Goal: Task Accomplishment & Management: Complete application form

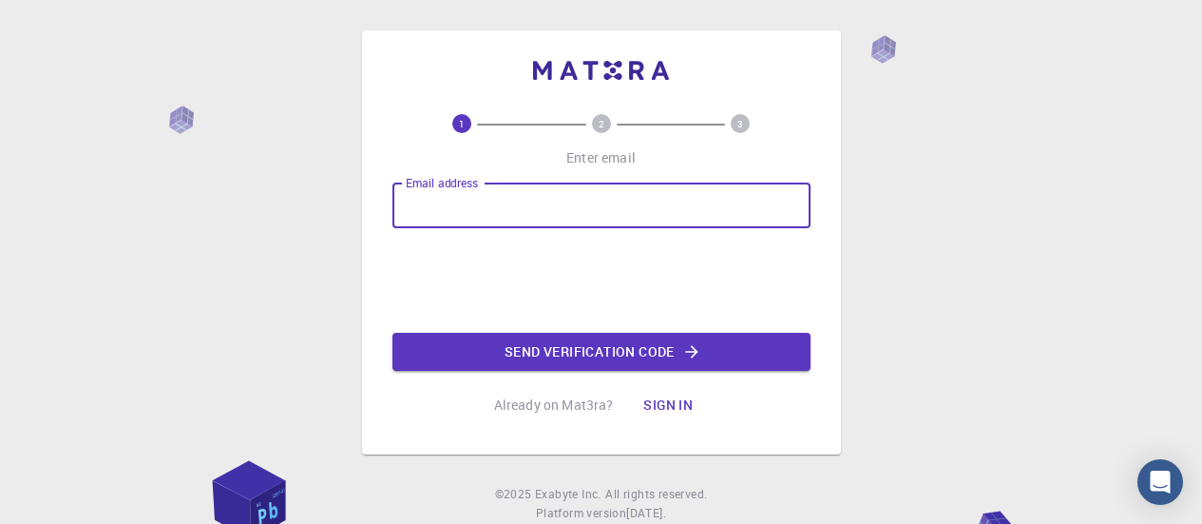
type input "rajanyasarkar67.rs@gmail.com"
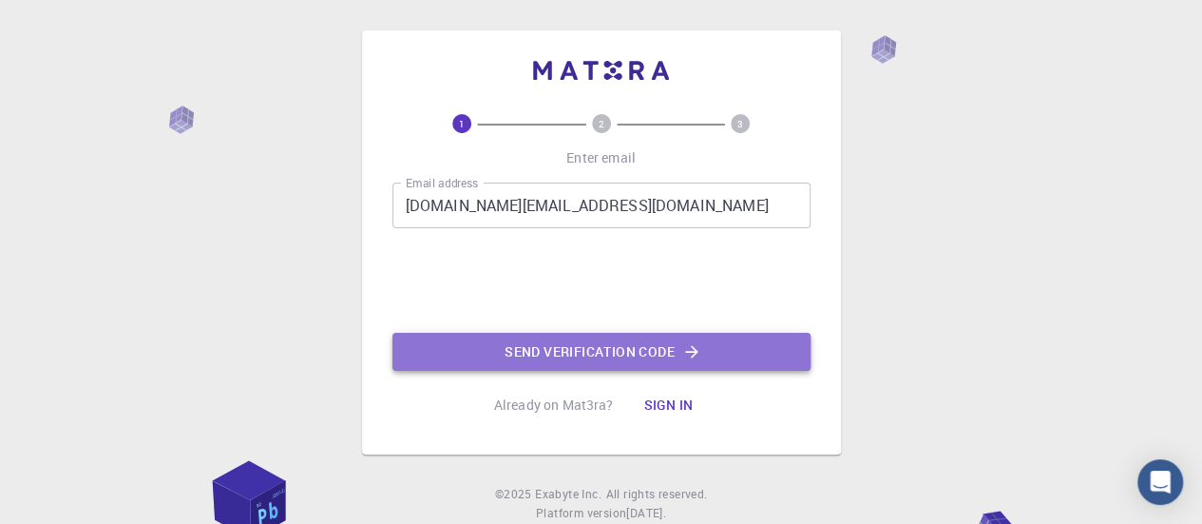
click at [473, 359] on button "Send verification code" at bounding box center [601, 352] width 418 height 38
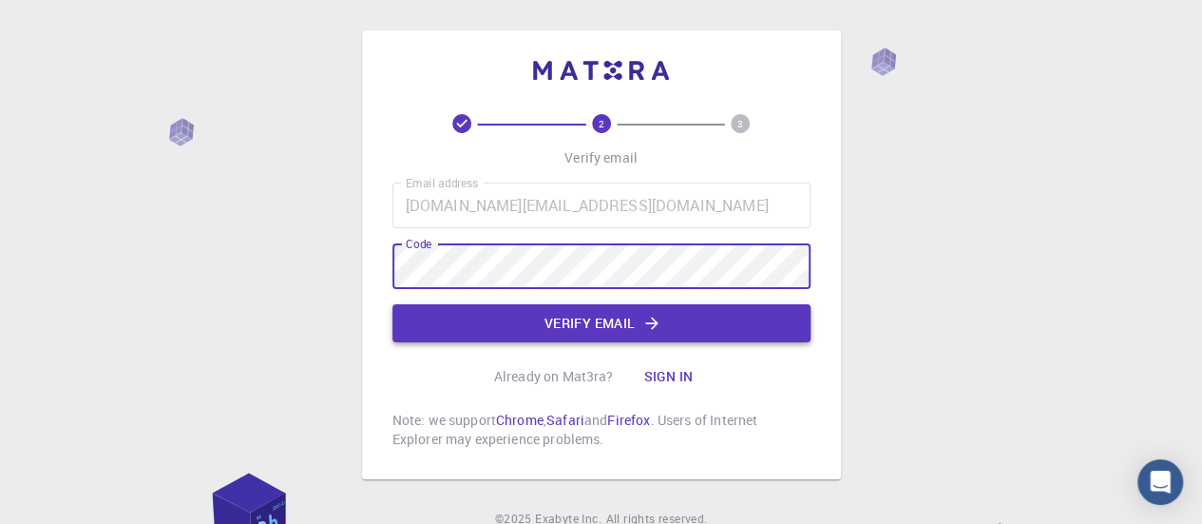
click at [502, 326] on button "Verify email" at bounding box center [601, 323] width 418 height 38
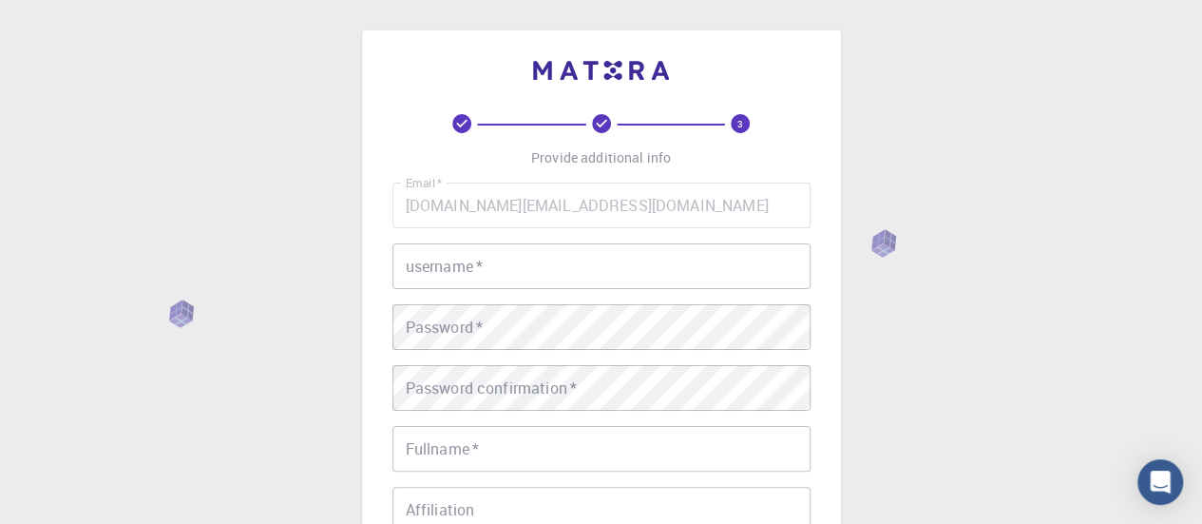
click at [523, 283] on input "username   *" at bounding box center [601, 266] width 418 height 46
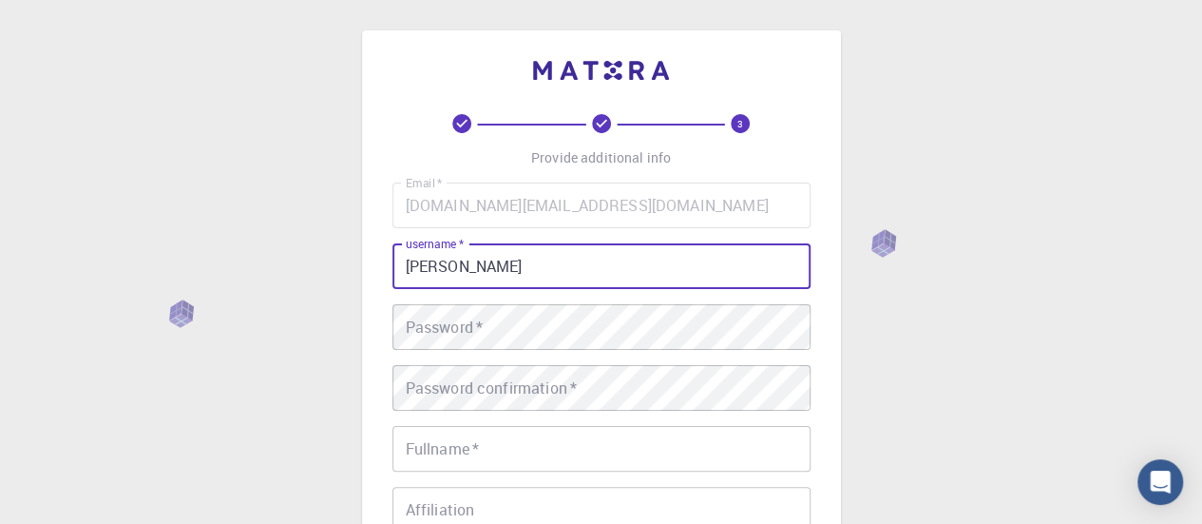
type input "Rajanya"
click at [466, 330] on div "Password   * Password   *" at bounding box center [601, 327] width 418 height 46
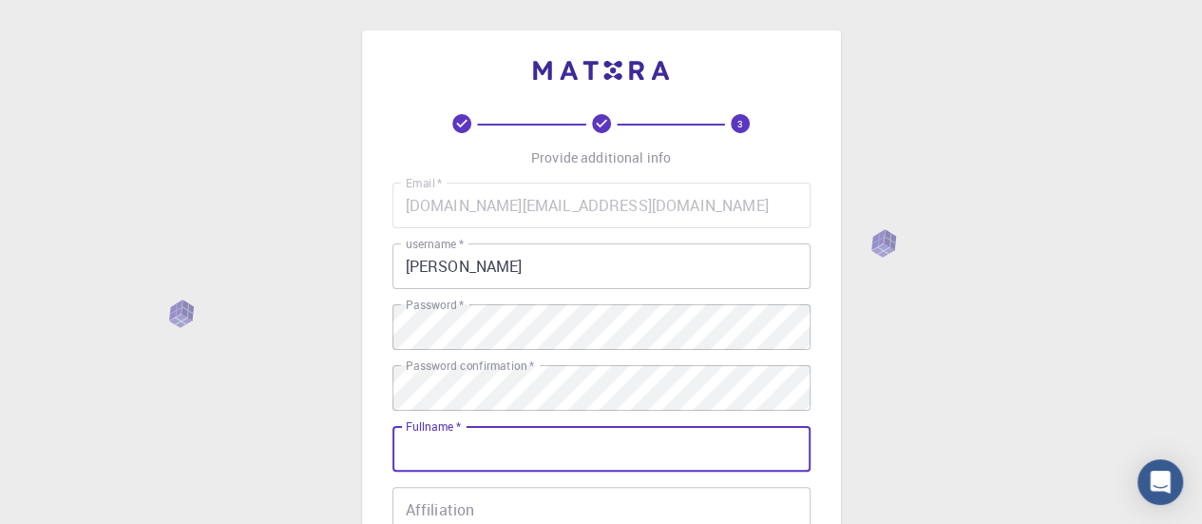
click at [456, 430] on div "Fullname   * Fullname   *" at bounding box center [601, 449] width 418 height 46
type input "Rajanya Sarkar"
type input "09674511730"
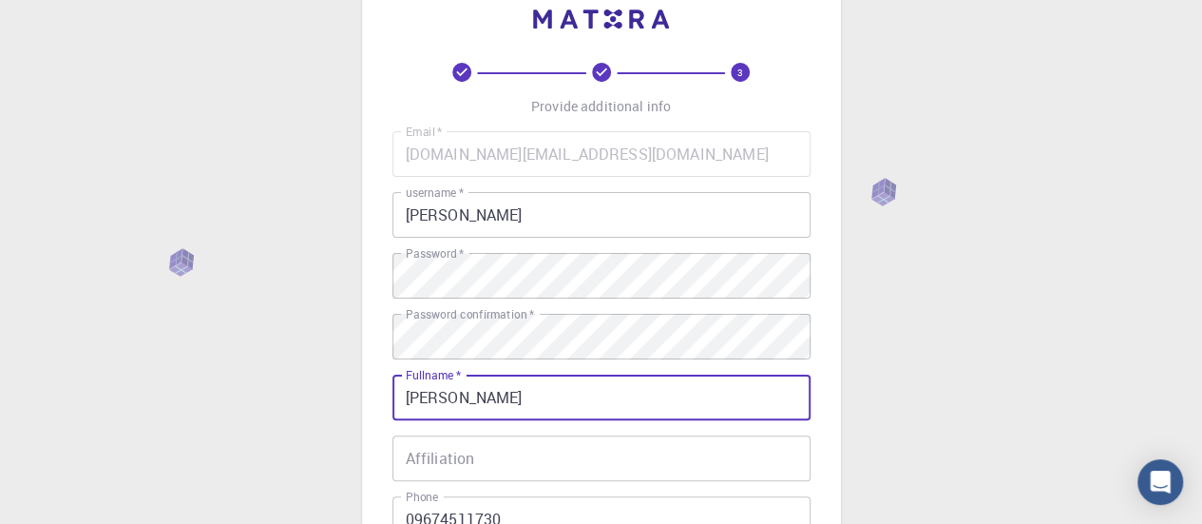
scroll to position [95, 0]
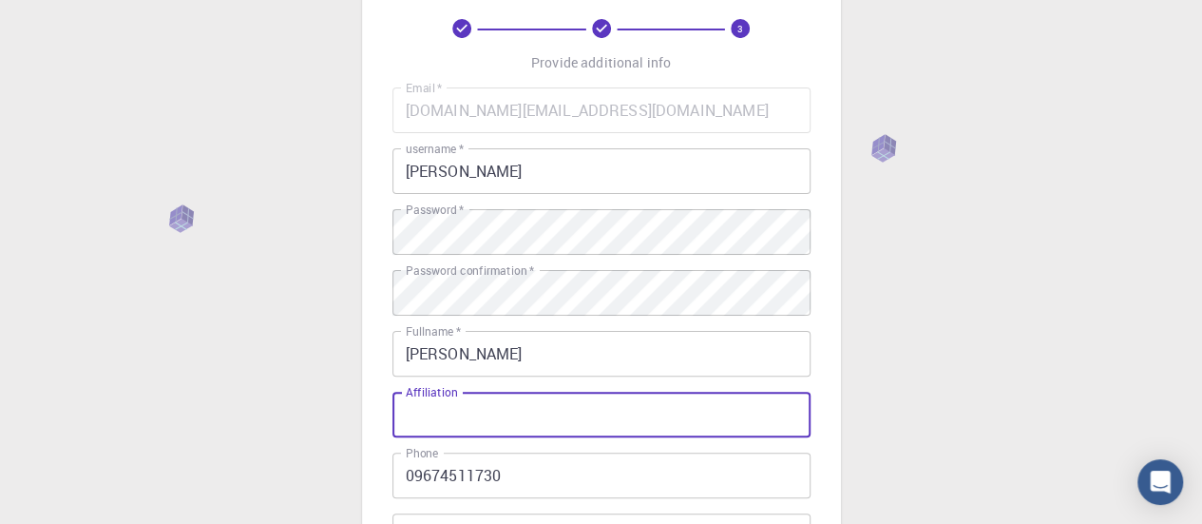
click at [452, 426] on input "Affiliation" at bounding box center [601, 415] width 418 height 46
type input "i"
type input "I"
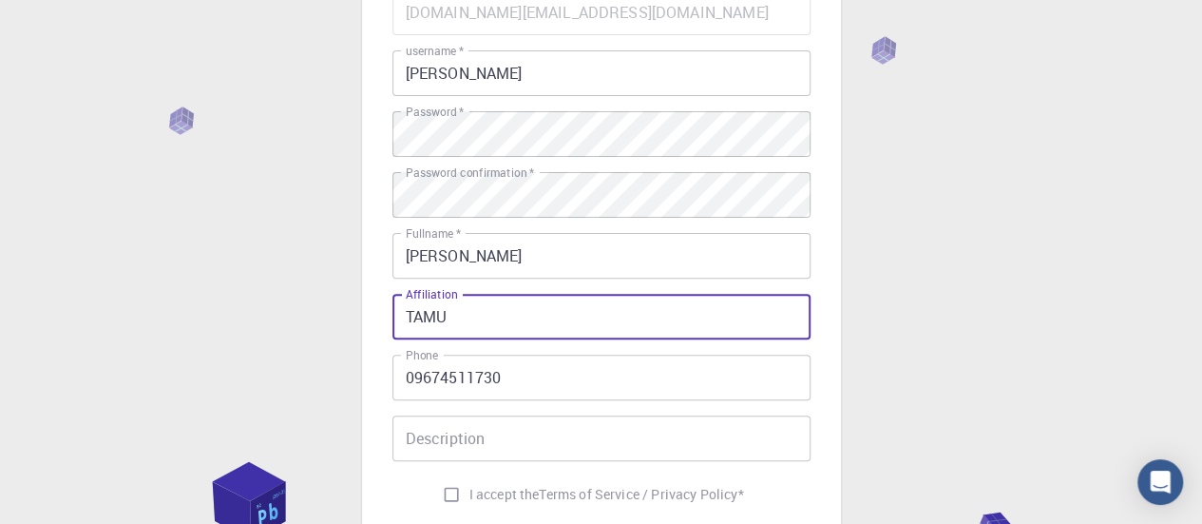
scroll to position [285, 0]
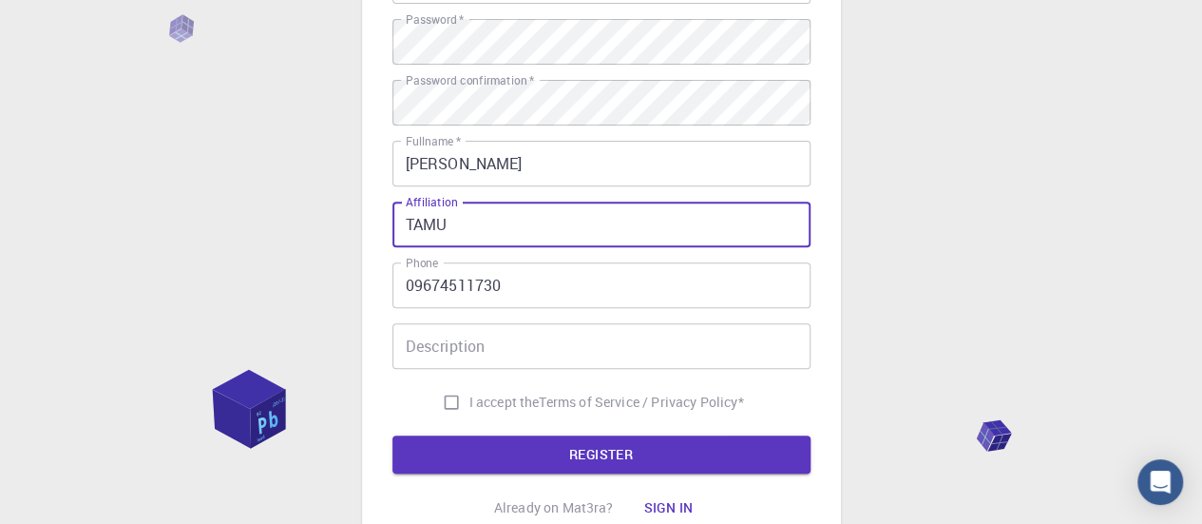
type input "TAMU"
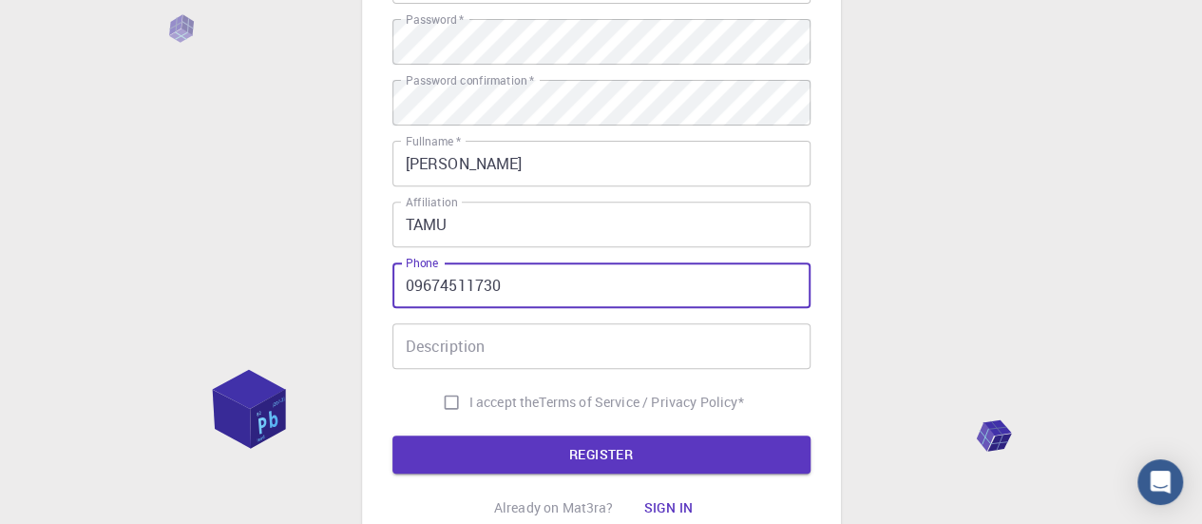
click at [411, 285] on input "09674511730" at bounding box center [601, 285] width 418 height 46
type input "9674511730"
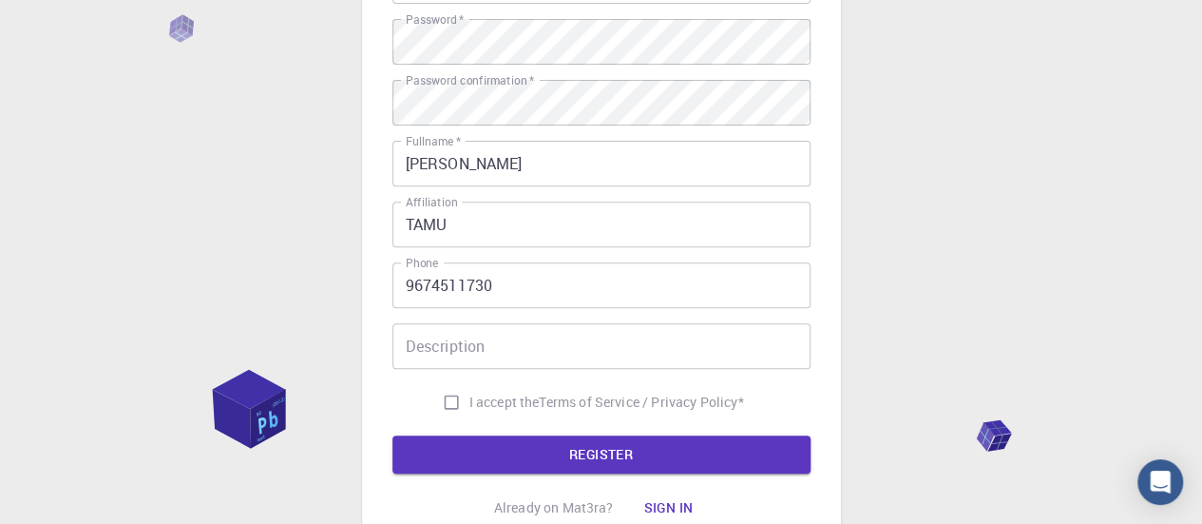
click at [472, 368] on div "Email   * rajanyasarkar67.rs@gmail.com Email   * username   * Rajanya username …" at bounding box center [601, 158] width 418 height 523
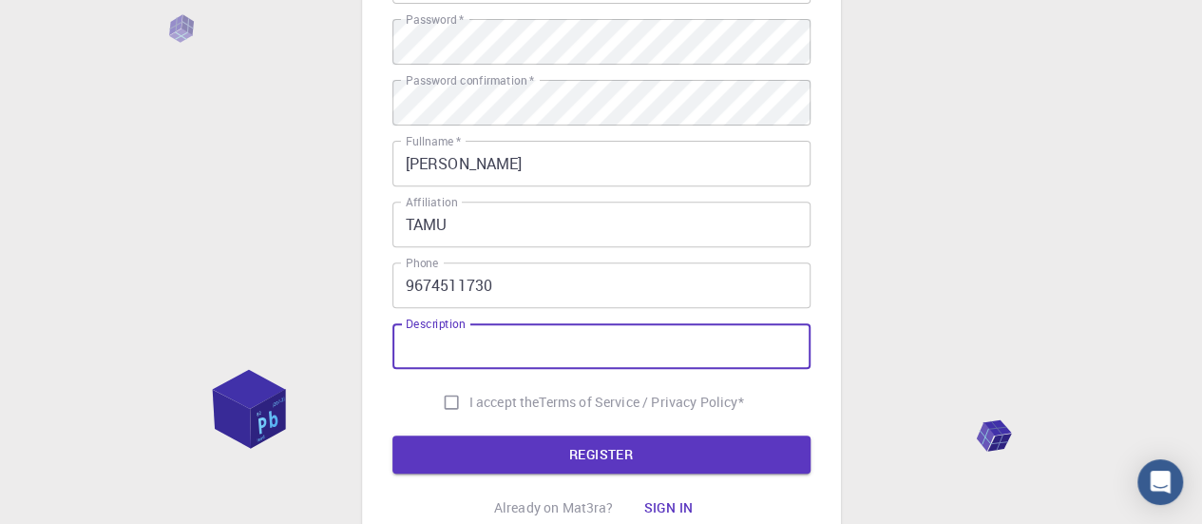
click at [441, 403] on input "I accept the Terms of Service / Privacy Policy *" at bounding box center [451, 402] width 36 height 36
checkbox input "true"
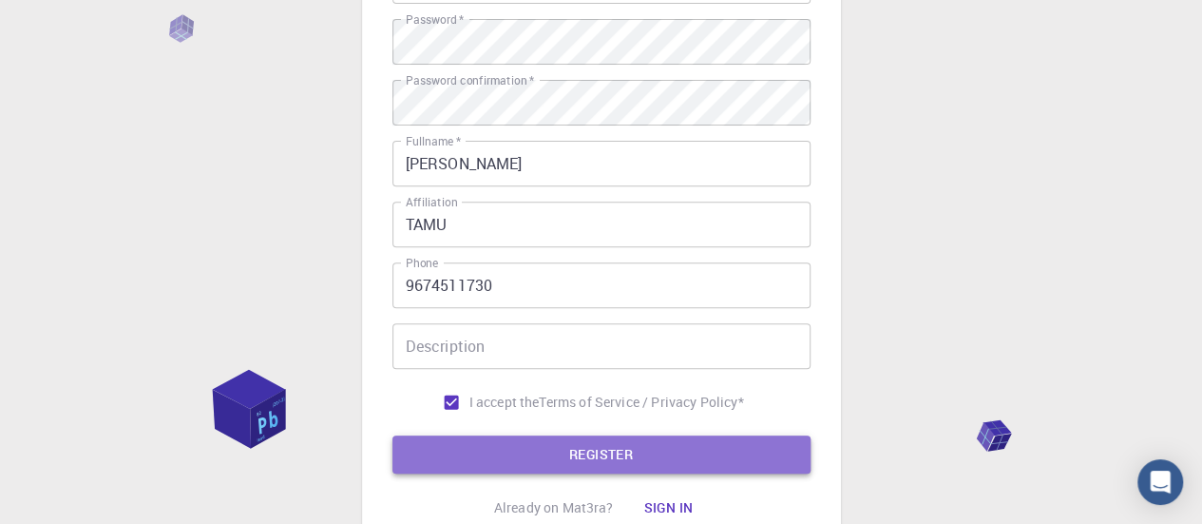
click at [425, 451] on button "REGISTER" at bounding box center [601, 454] width 418 height 38
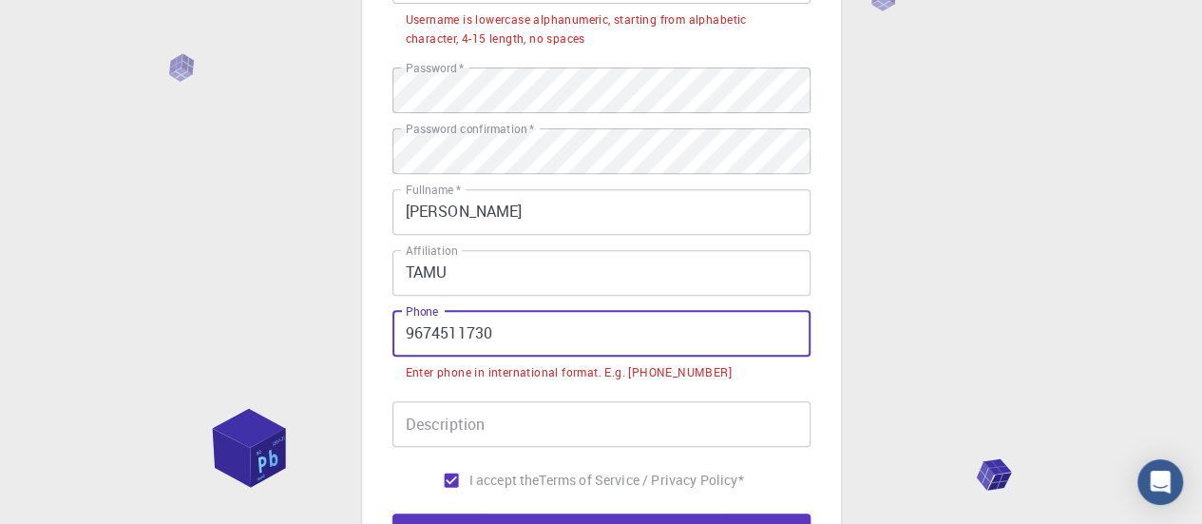
drag, startPoint x: 570, startPoint y: 335, endPoint x: 379, endPoint y: 347, distance: 191.4
click at [379, 347] on div "3 Provide additional info Email   * rajanyasarkar67.rs@gmail.com Email   * user…" at bounding box center [601, 189] width 479 height 889
click at [402, 340] on input "9674511730" at bounding box center [601, 334] width 418 height 46
drag, startPoint x: 502, startPoint y: 326, endPoint x: 304, endPoint y: 356, distance: 200.0
click at [304, 356] on div "3 Provide additional info Email   * rajanyasarkar67.rs@gmail.com Email   * user…" at bounding box center [601, 237] width 1202 height 1044
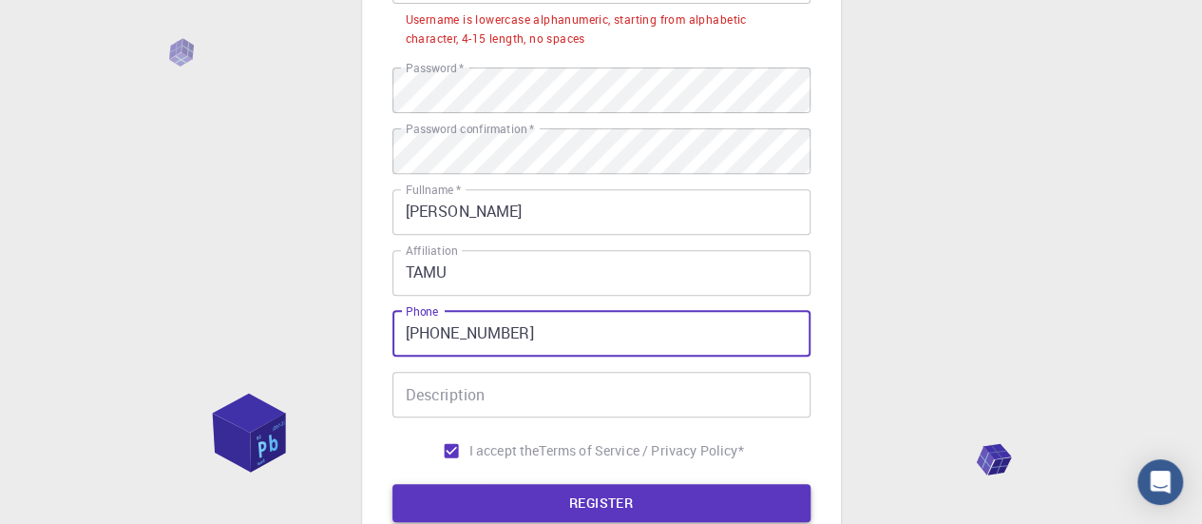
type input "+19793263511"
click at [606, 503] on button "REGISTER" at bounding box center [601, 503] width 418 height 38
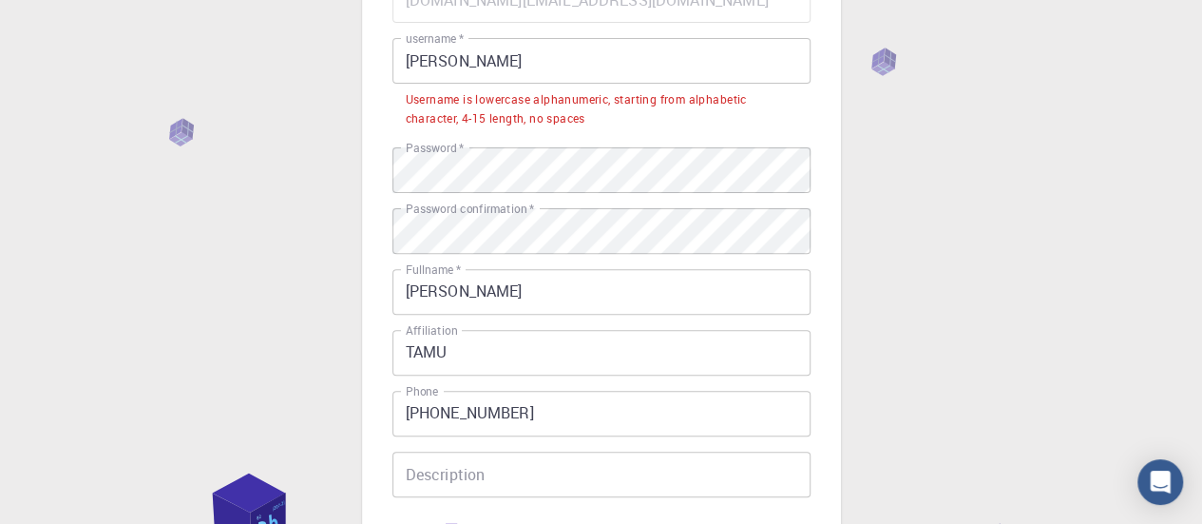
scroll to position [95, 0]
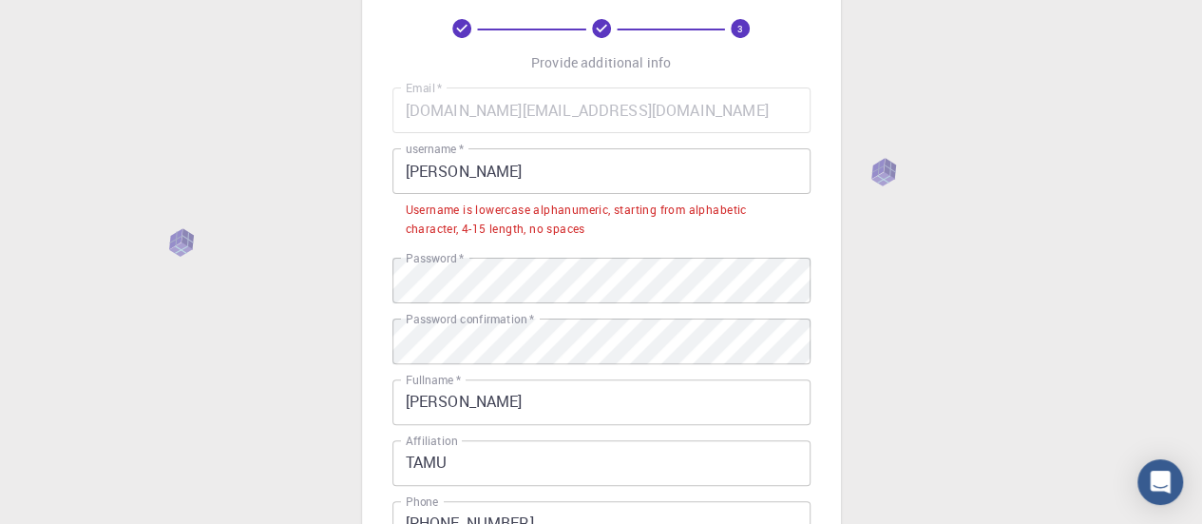
click at [414, 177] on input "Rajanya" at bounding box center [601, 171] width 418 height 46
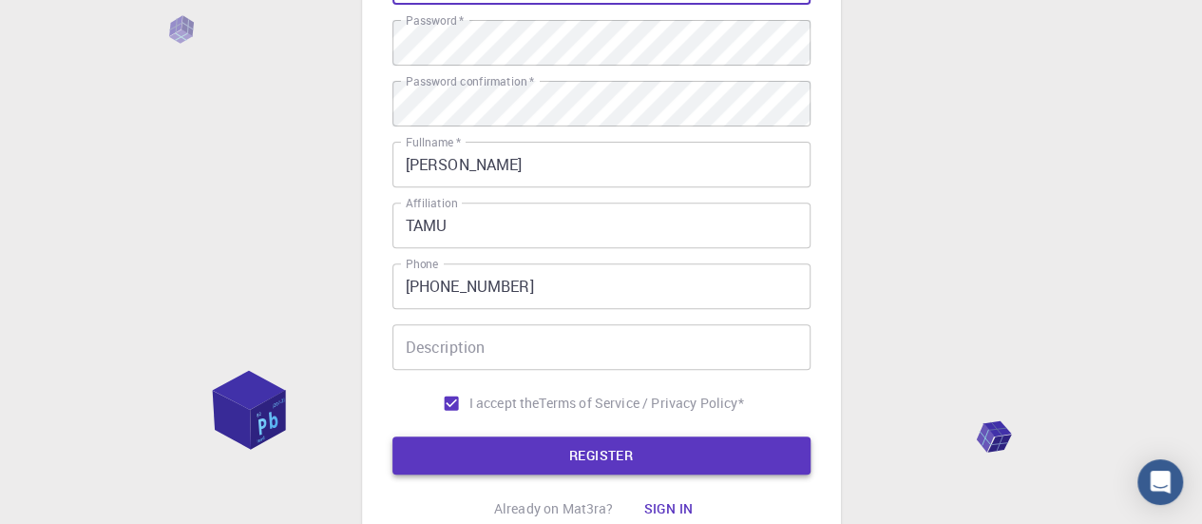
scroll to position [285, 0]
type input "rajanya"
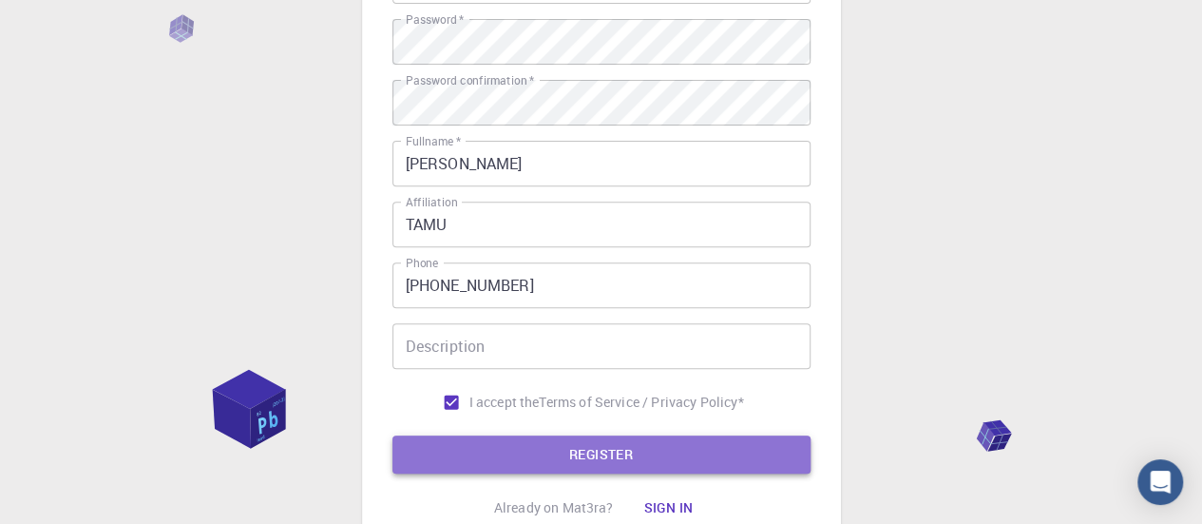
click at [690, 469] on button "REGISTER" at bounding box center [601, 454] width 418 height 38
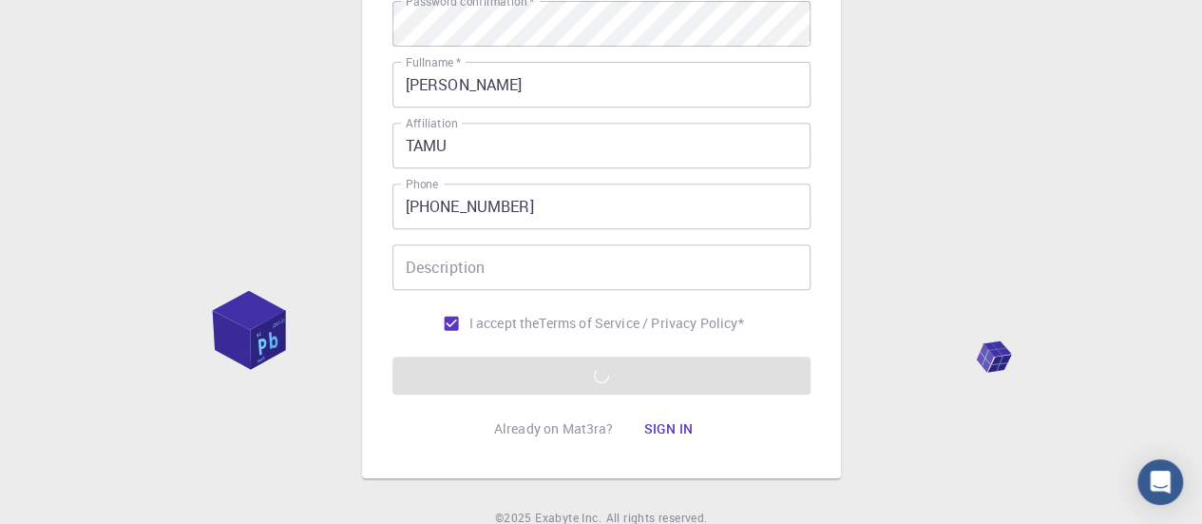
scroll to position [445, 0]
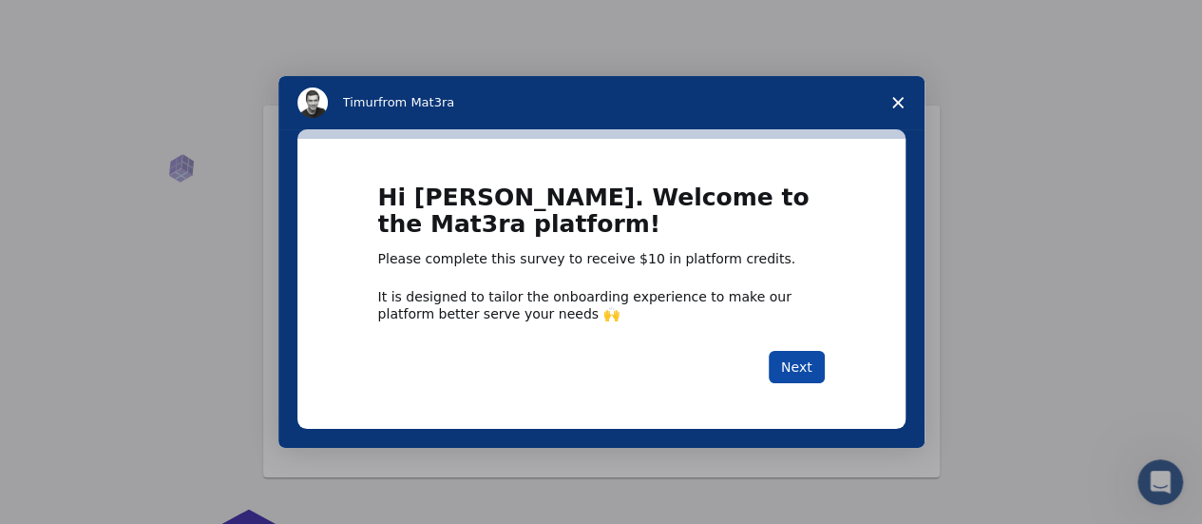
click at [786, 376] on button "Next" at bounding box center [797, 367] width 56 height 32
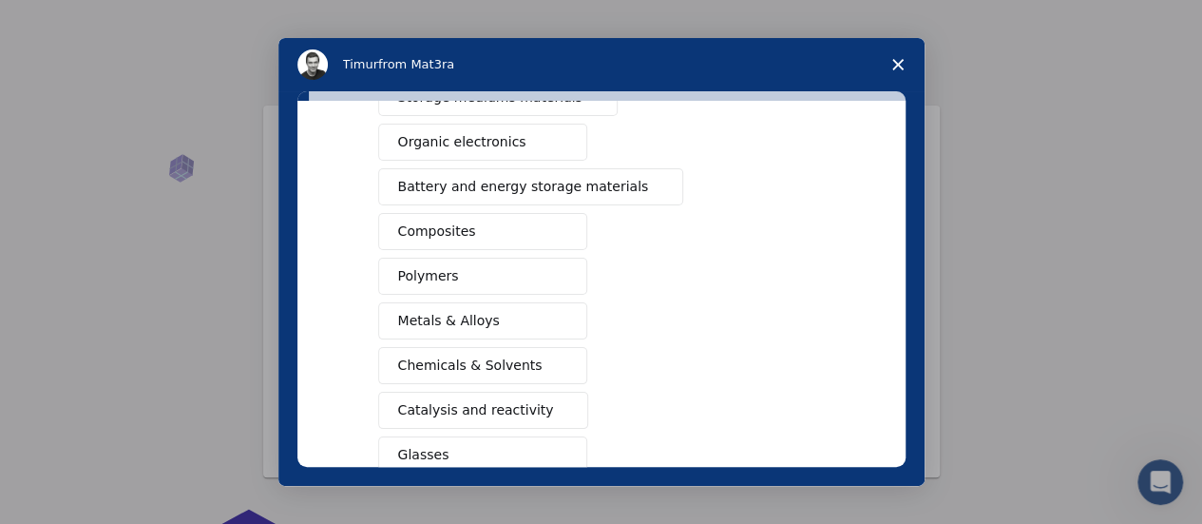
scroll to position [285, 0]
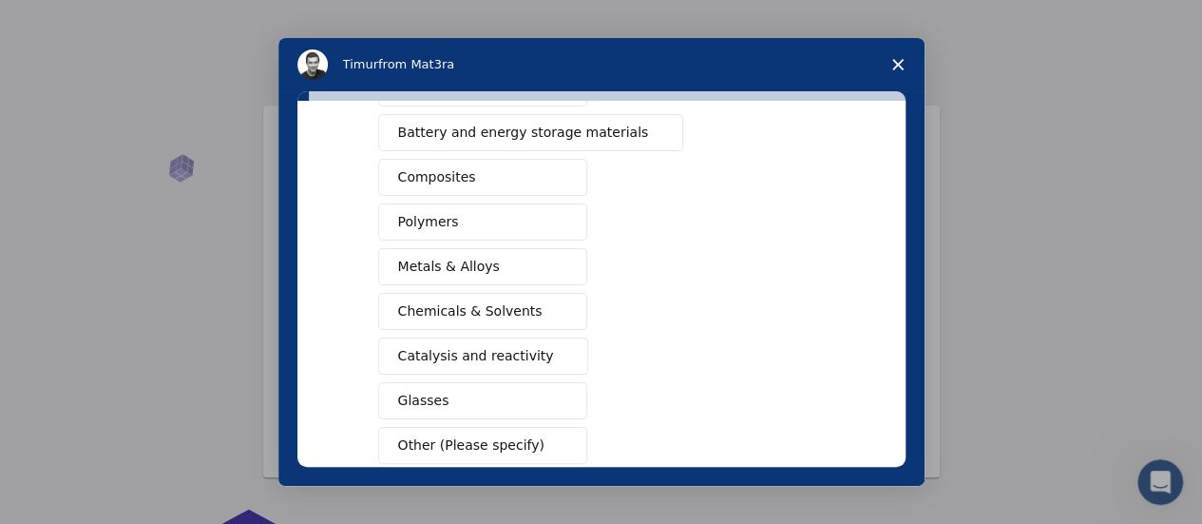
click at [553, 349] on span "Intercom messenger" at bounding box center [560, 356] width 15 height 15
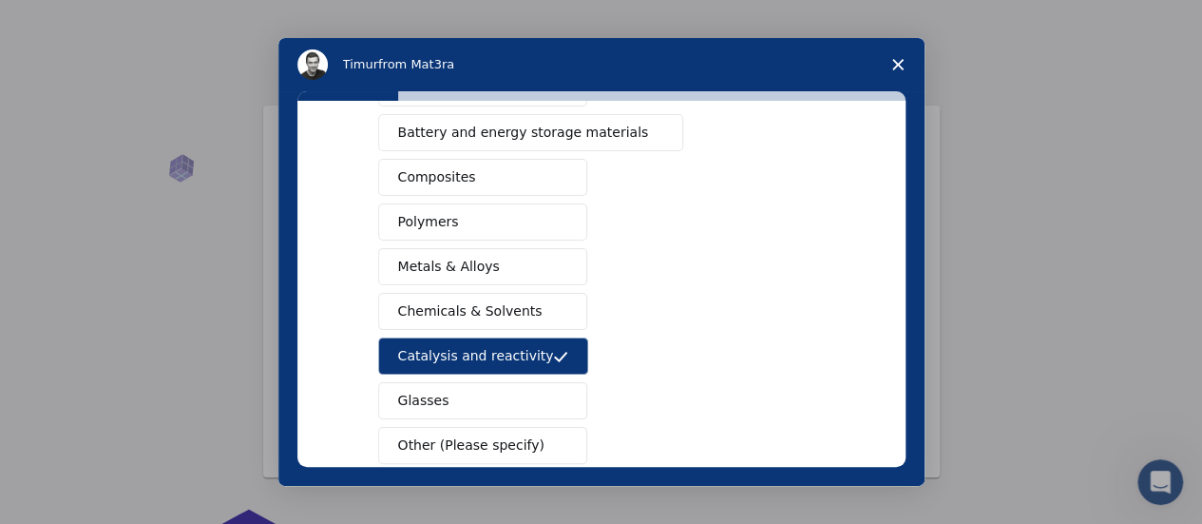
click at [523, 217] on button "Polymers" at bounding box center [482, 221] width 209 height 37
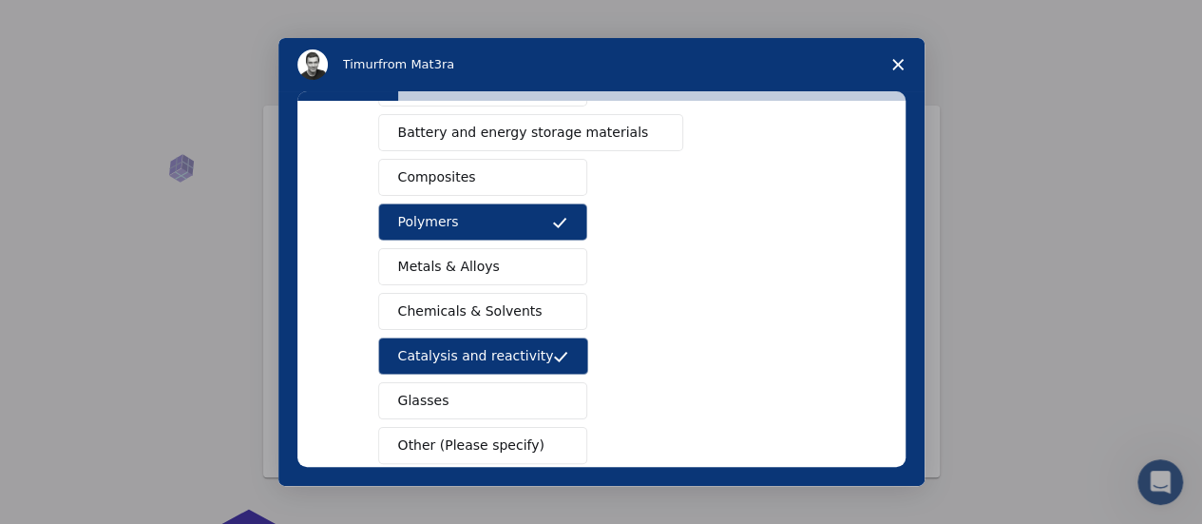
click at [521, 266] on button "Metals & Alloys" at bounding box center [482, 266] width 209 height 37
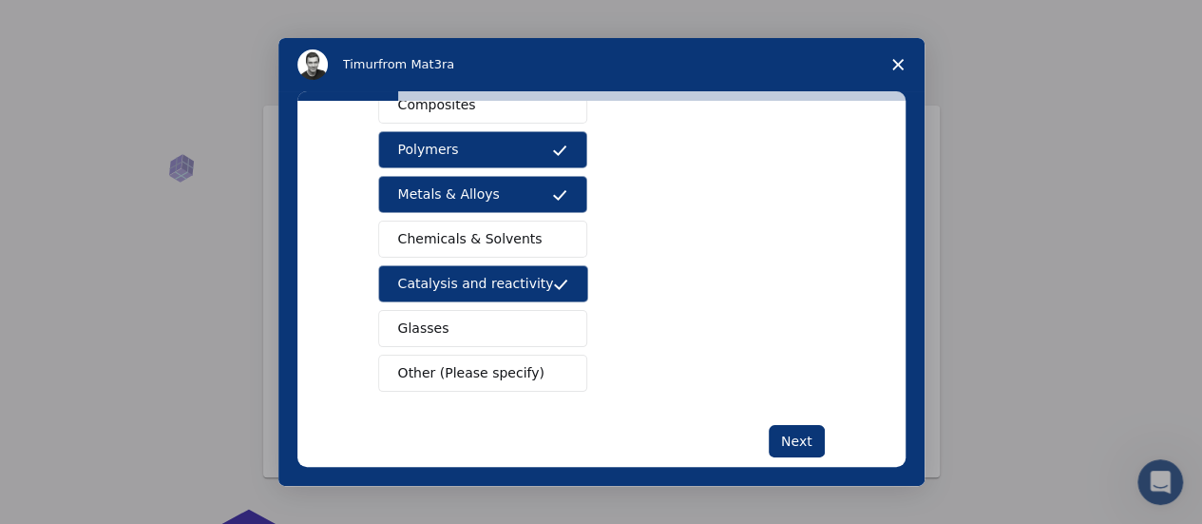
scroll to position [386, 0]
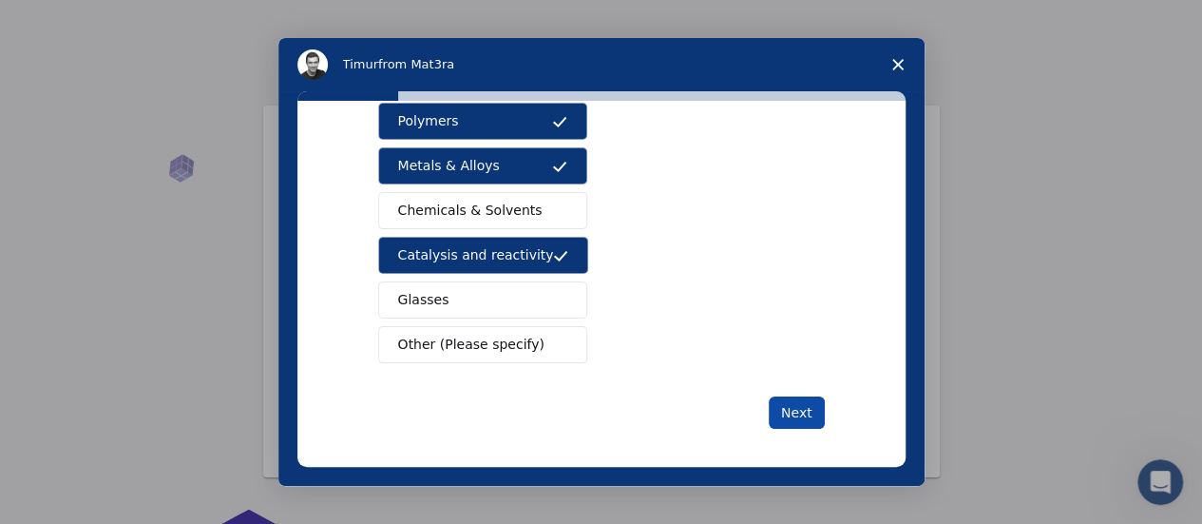
click at [783, 411] on button "Next" at bounding box center [797, 412] width 56 height 32
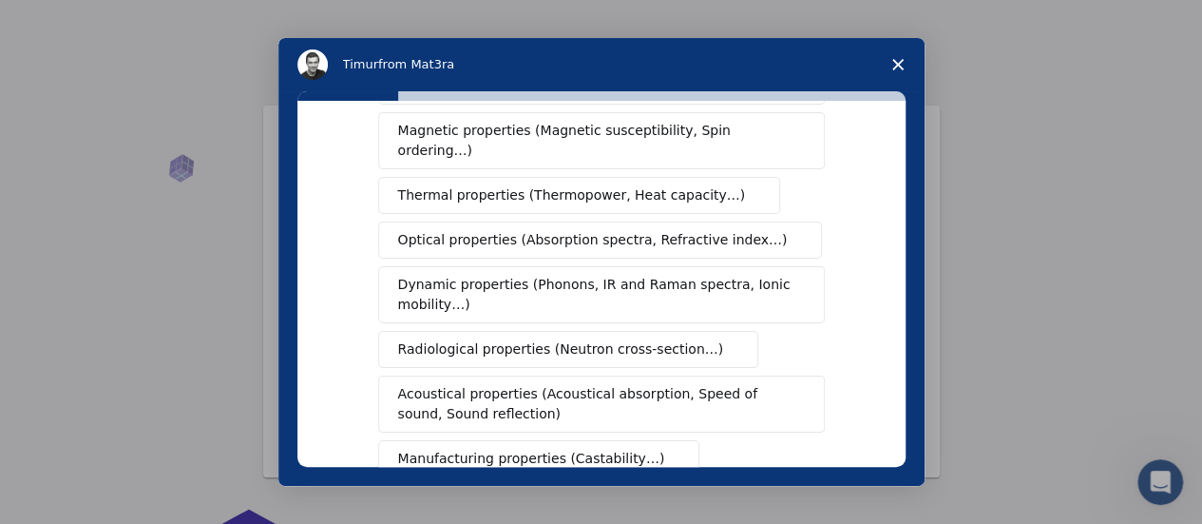
scroll to position [285, 0]
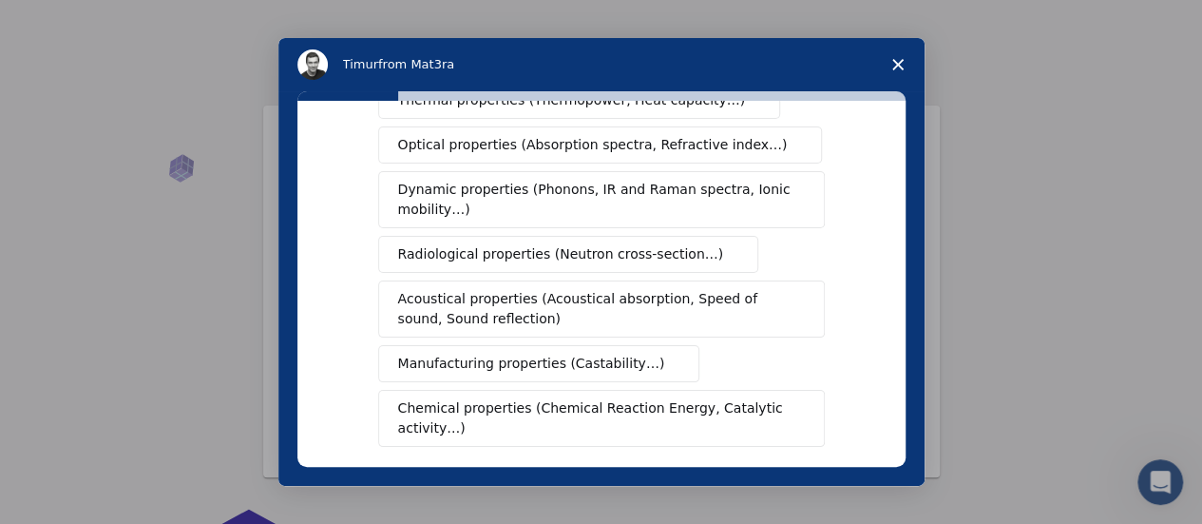
click at [737, 394] on button "Chemical properties (Chemical Reaction Energy, Catalytic activity…)" at bounding box center [601, 418] width 447 height 57
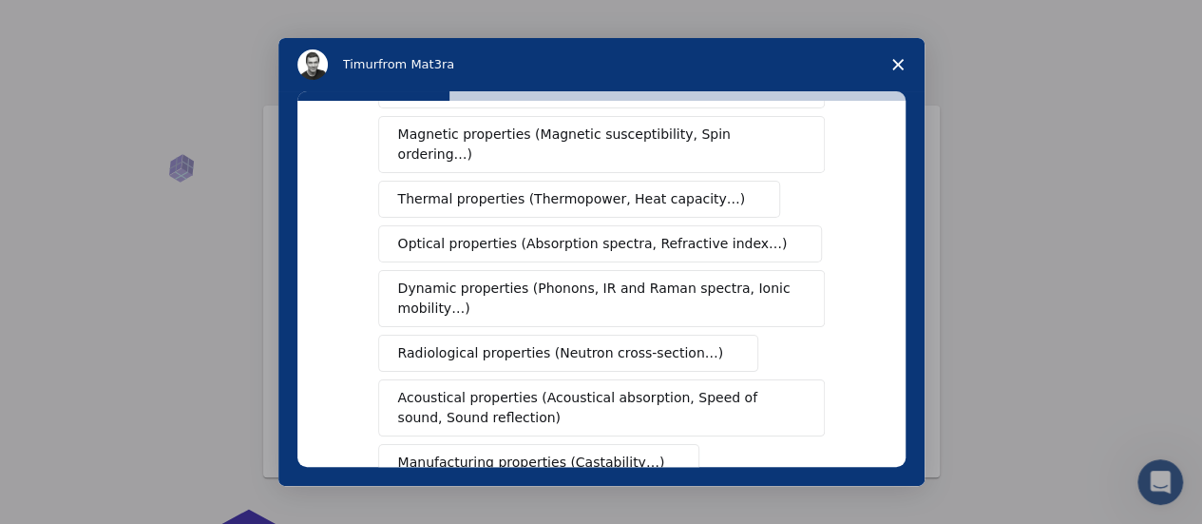
scroll to position [95, 0]
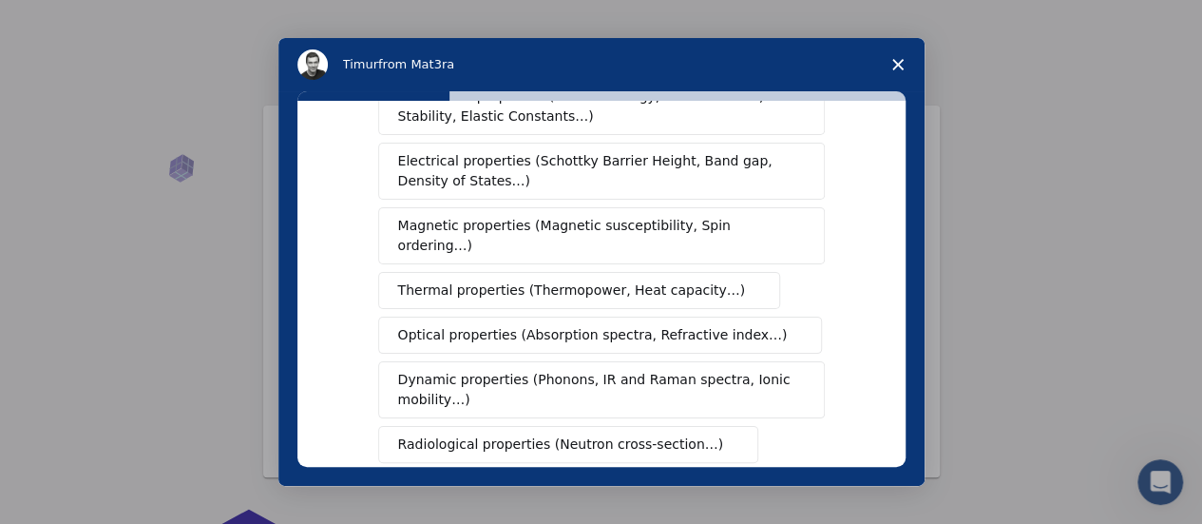
click at [685, 280] on span "Thermal properties (Thermopower, Heat capacity…)" at bounding box center [572, 290] width 348 height 20
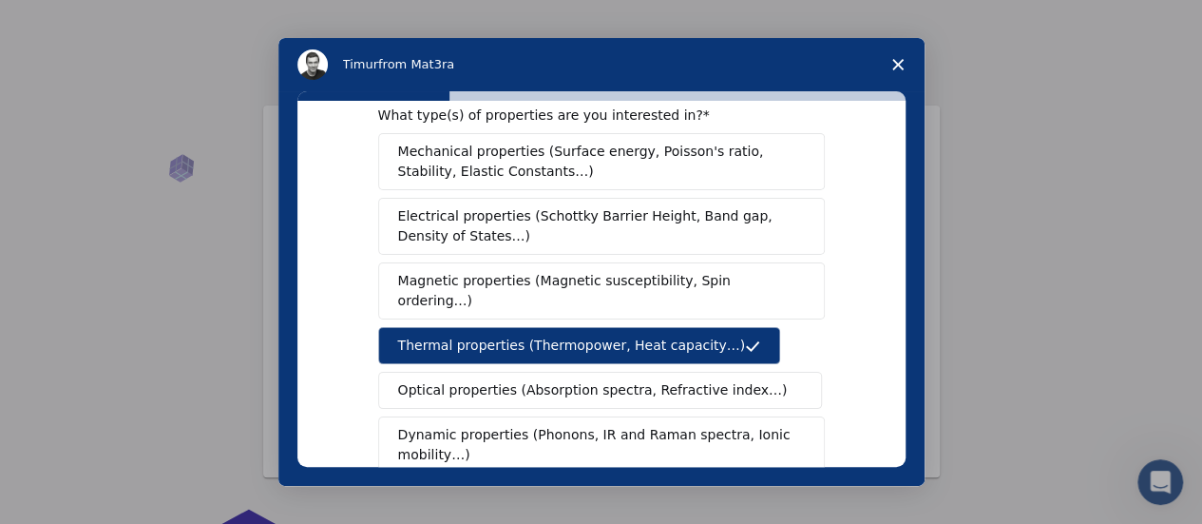
scroll to position [0, 0]
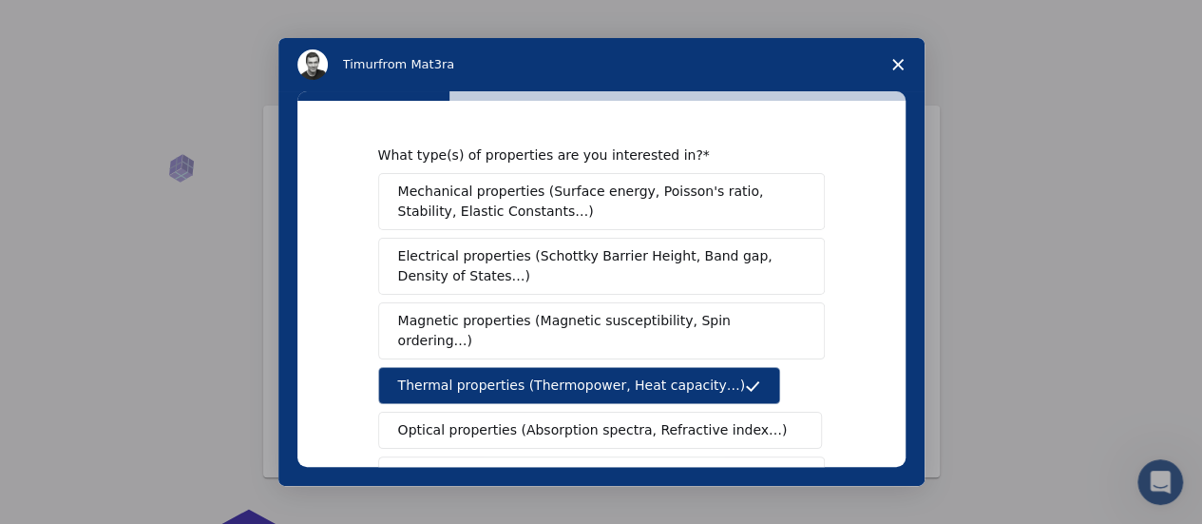
click at [704, 203] on span "Mechanical properties (Surface energy, Poisson's ratio, Stability, Elastic Cons…" at bounding box center [596, 202] width 396 height 40
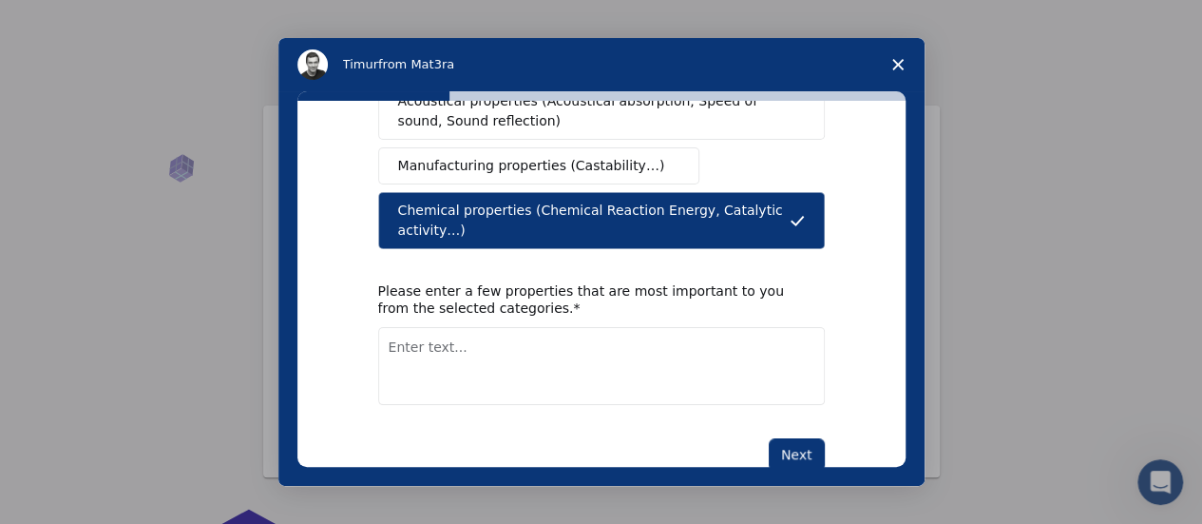
scroll to position [485, 0]
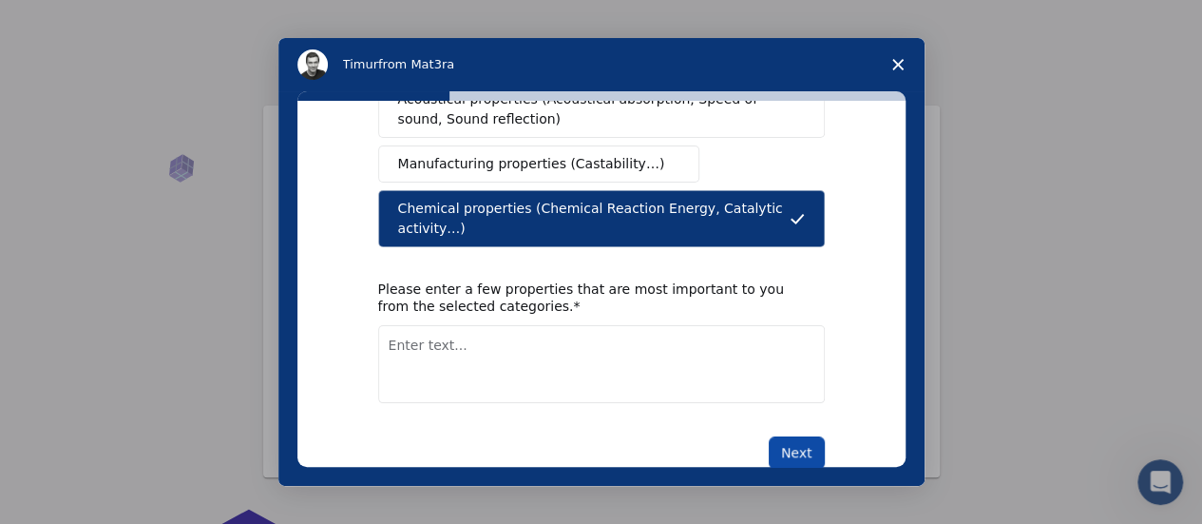
click at [802, 436] on button "Next" at bounding box center [797, 452] width 56 height 32
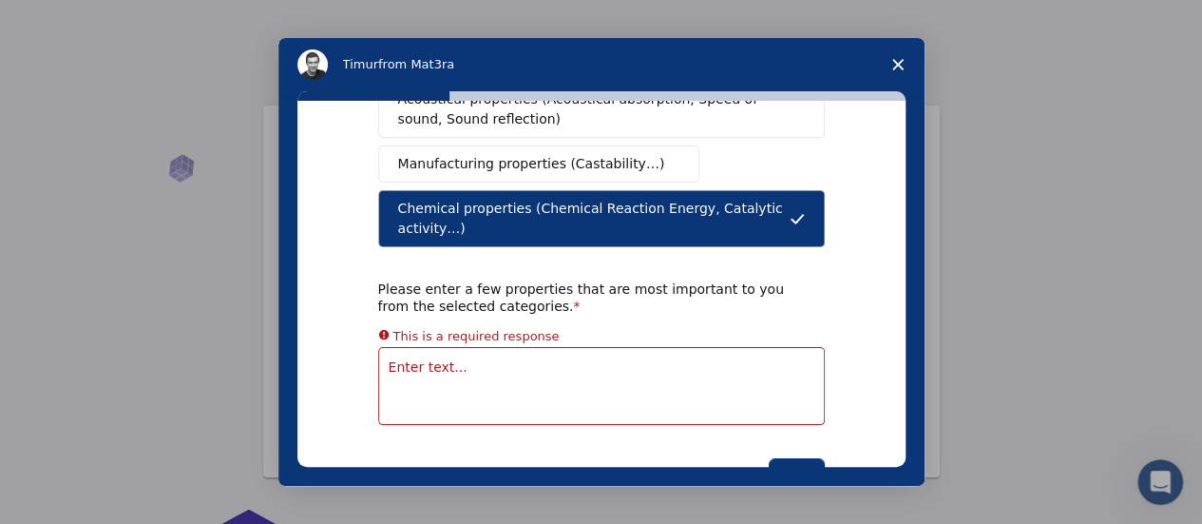
click at [676, 364] on div "What type(s) of properties are you interested in? Mechanical properties (Surfac…" at bounding box center [601, 76] width 447 height 829
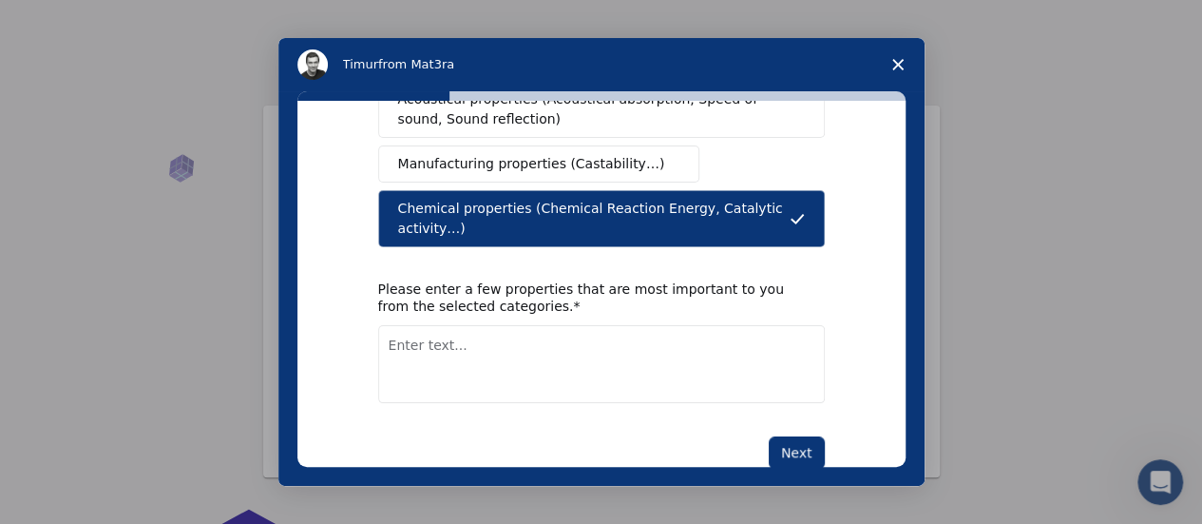
click at [663, 335] on textarea "Enter text..." at bounding box center [601, 364] width 447 height 78
type textarea "Absorption energy"
click at [779, 436] on button "Next" at bounding box center [797, 452] width 56 height 32
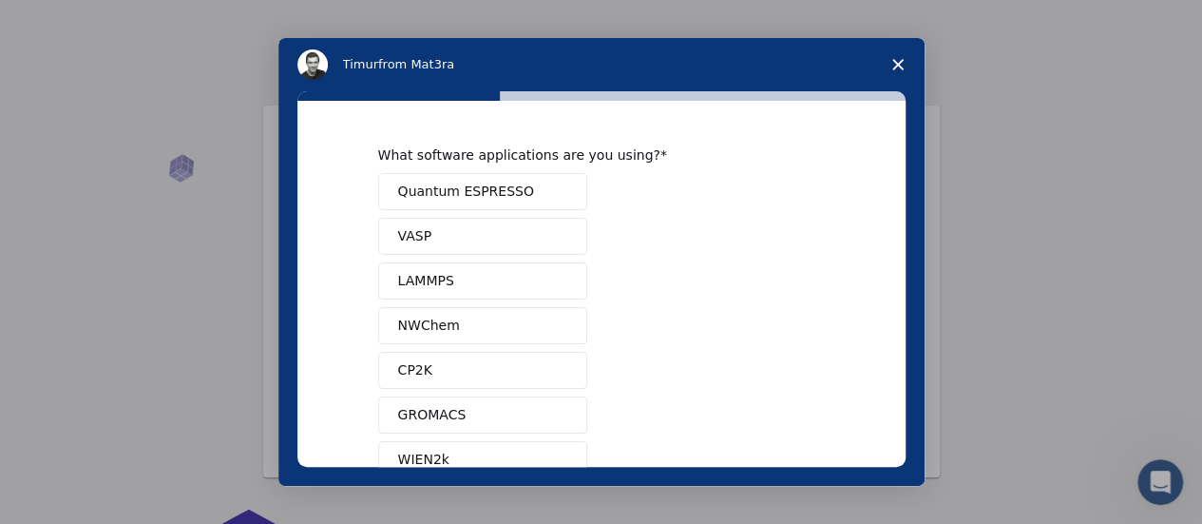
click at [525, 177] on button "Quantum ESPRESSO" at bounding box center [482, 191] width 209 height 37
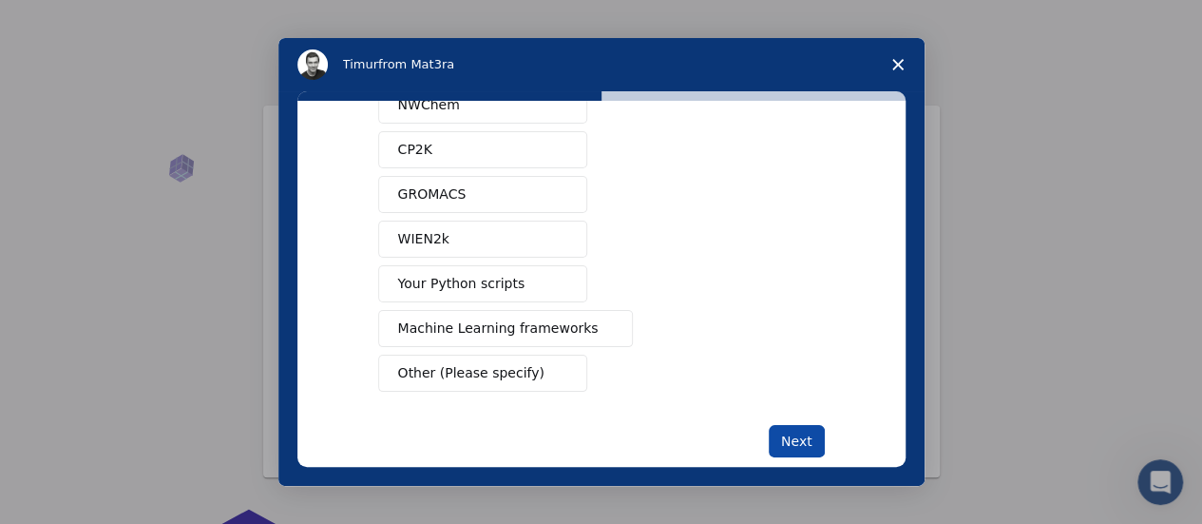
scroll to position [250, 0]
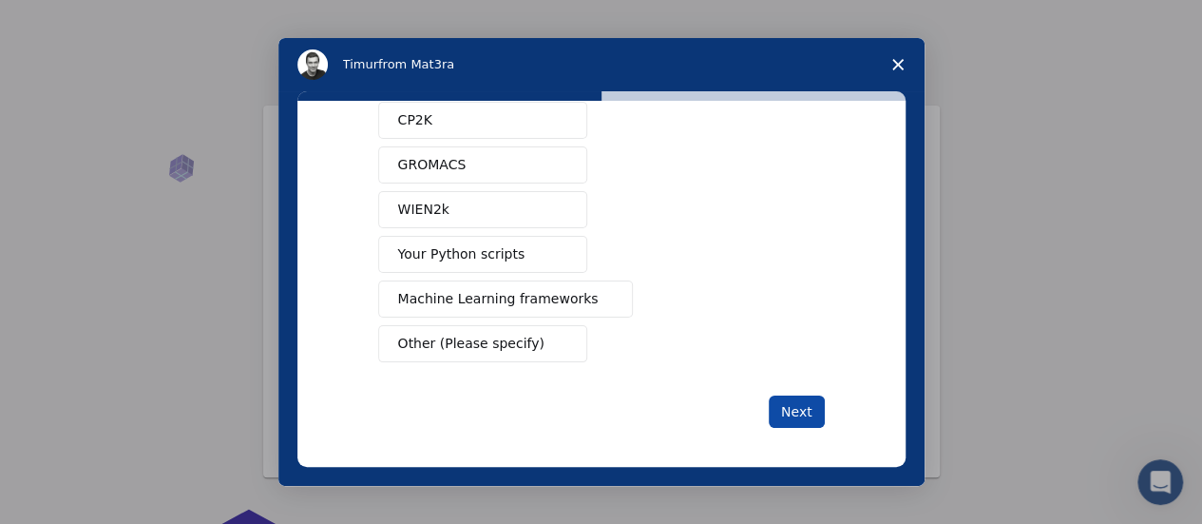
click at [818, 408] on div "What software applications are you using? Quantum ESPRESSO VASP LAMMPS NWChem C…" at bounding box center [601, 284] width 608 height 366
click at [810, 408] on button "Next" at bounding box center [797, 411] width 56 height 32
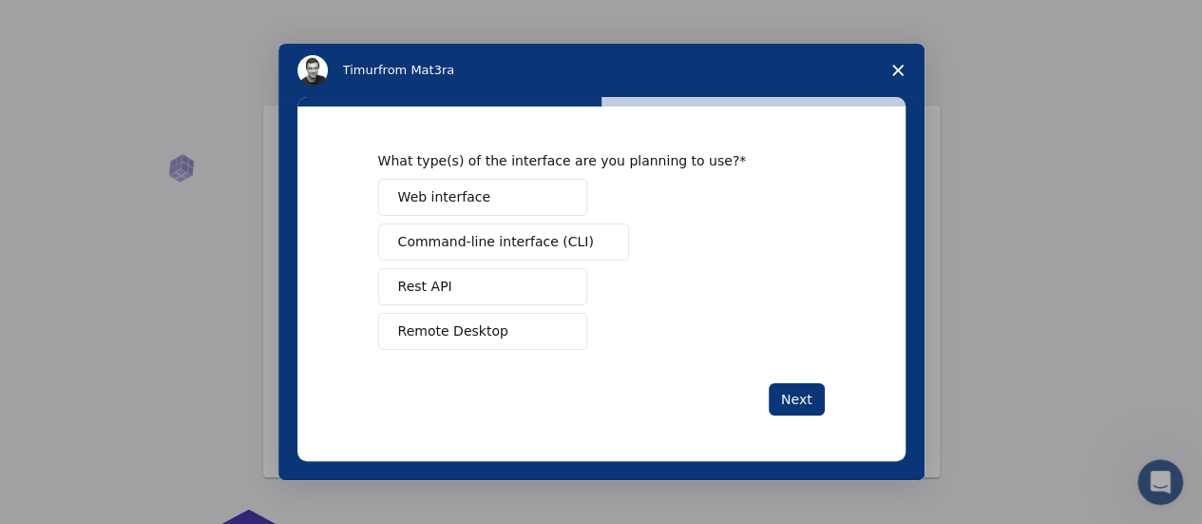
drag, startPoint x: 515, startPoint y: 338, endPoint x: 515, endPoint y: 324, distance: 14.3
click at [515, 327] on button "Remote Desktop" at bounding box center [482, 331] width 209 height 37
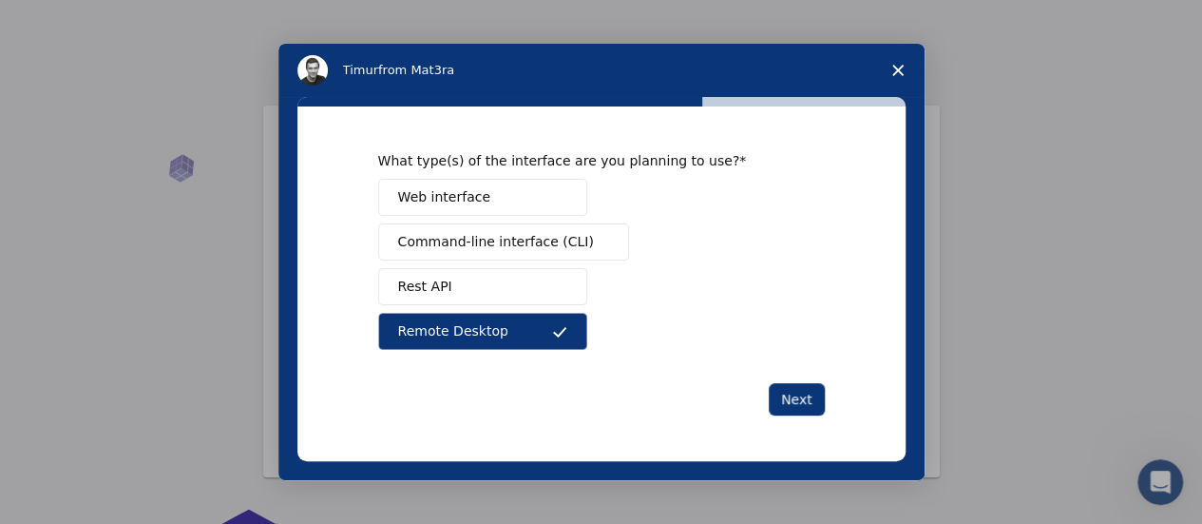
click at [524, 237] on span "Command-line interface (CLI)" at bounding box center [496, 242] width 196 height 20
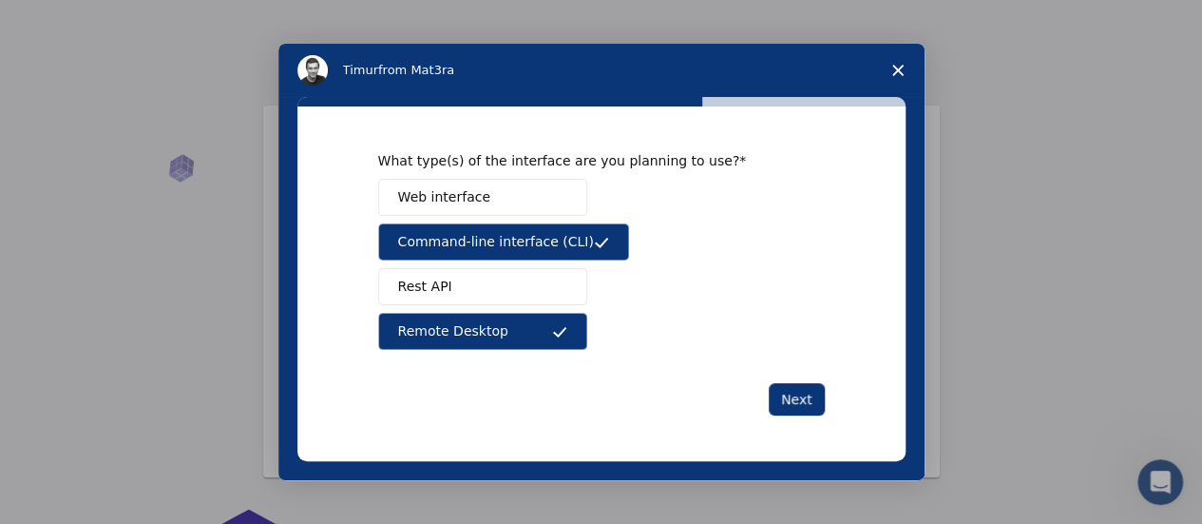
click at [487, 188] on button "Web interface" at bounding box center [482, 197] width 209 height 37
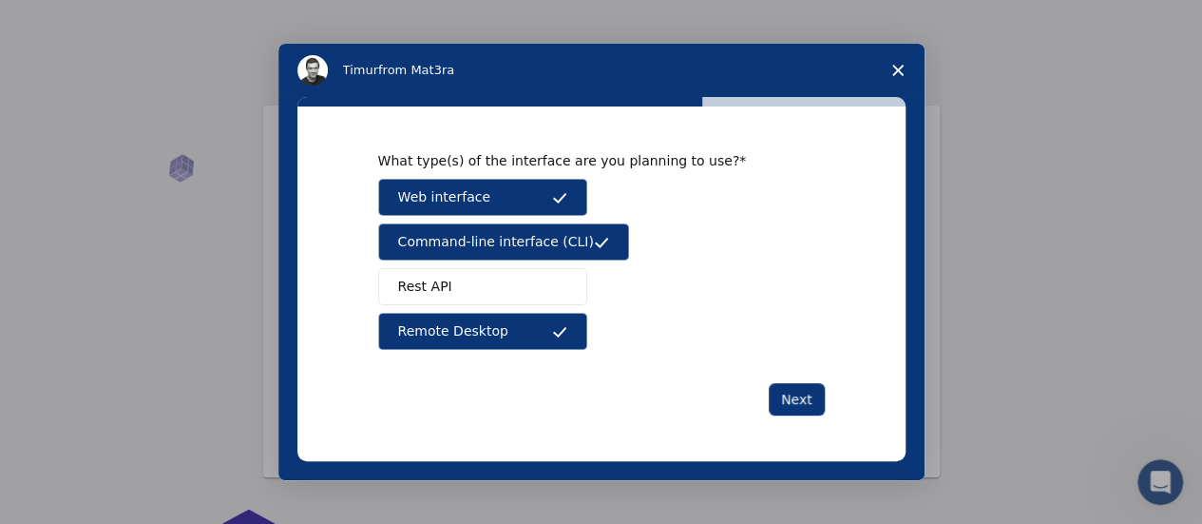
click at [809, 379] on div "What type(s) of the interface are you planning to use? Web interface Command-li…" at bounding box center [601, 283] width 447 height 263
click at [810, 408] on button "Next" at bounding box center [797, 399] width 56 height 32
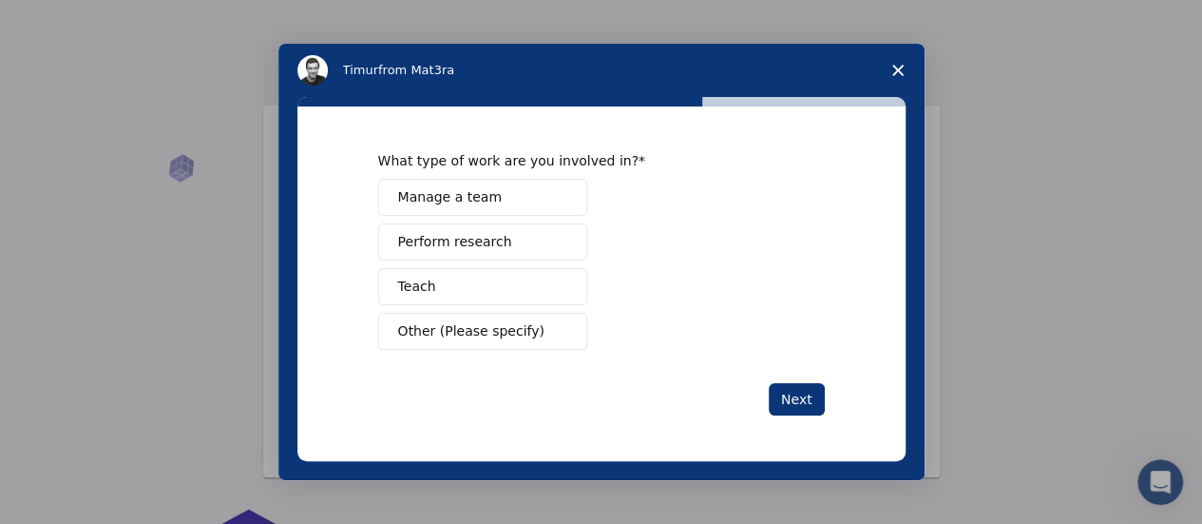
click at [547, 334] on button "Other (Please specify)" at bounding box center [482, 331] width 209 height 37
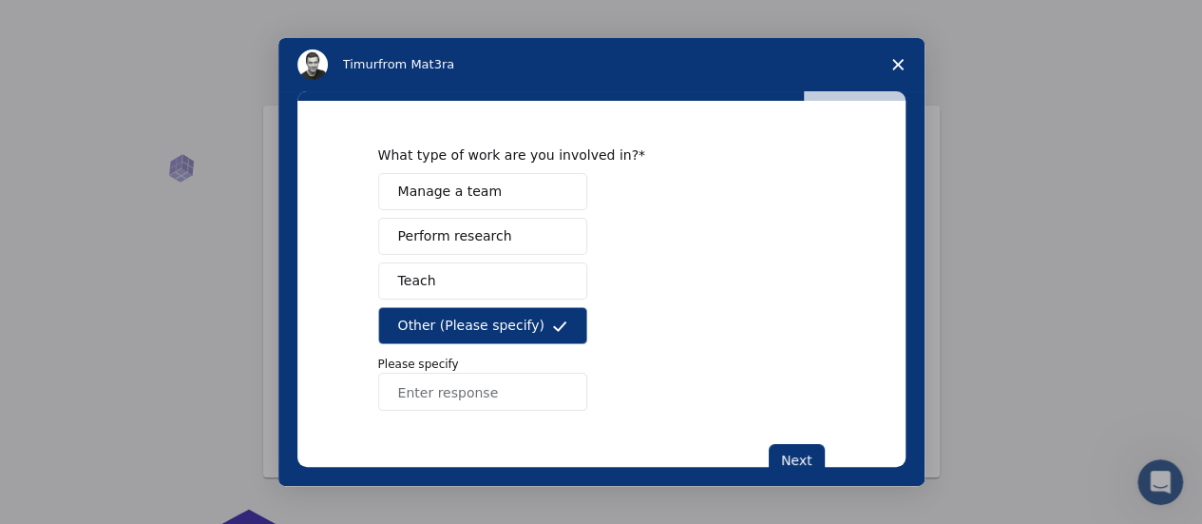
click at [526, 248] on button "Perform research" at bounding box center [482, 236] width 209 height 37
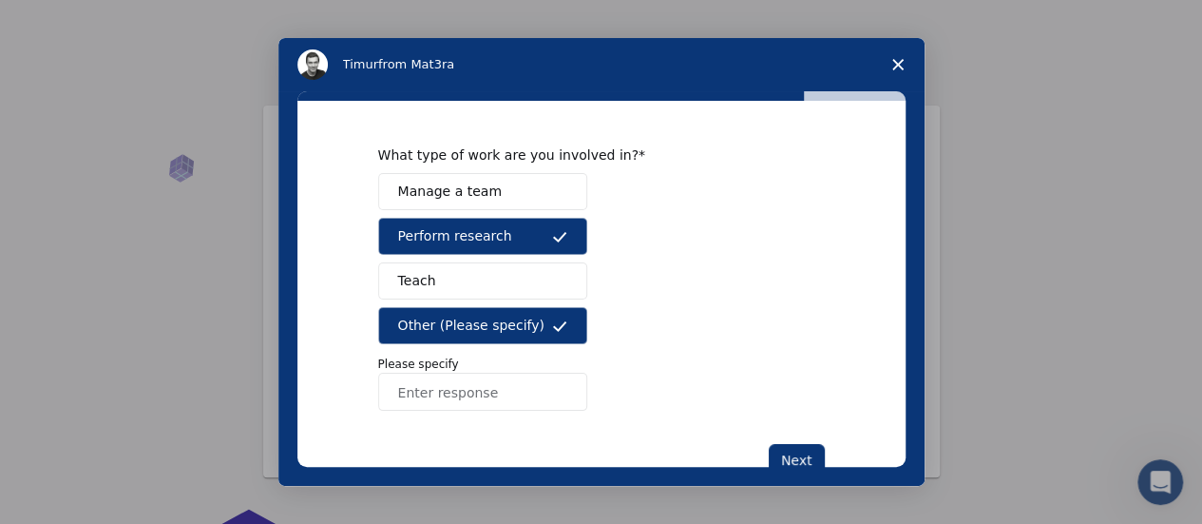
drag, startPoint x: 582, startPoint y: 362, endPoint x: 547, endPoint y: 331, distance: 46.4
click at [567, 347] on div "Manage a team Perform research Teach Other (Please specify) Please specify" at bounding box center [601, 292] width 447 height 238
click at [545, 328] on button "Other (Please specify)" at bounding box center [482, 325] width 209 height 37
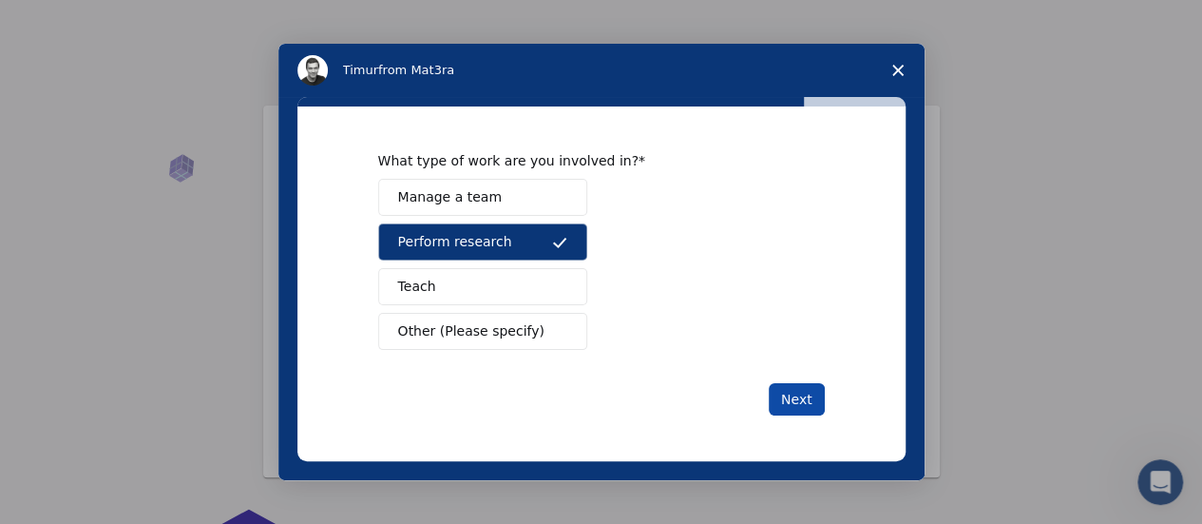
click at [802, 391] on button "Next" at bounding box center [797, 399] width 56 height 32
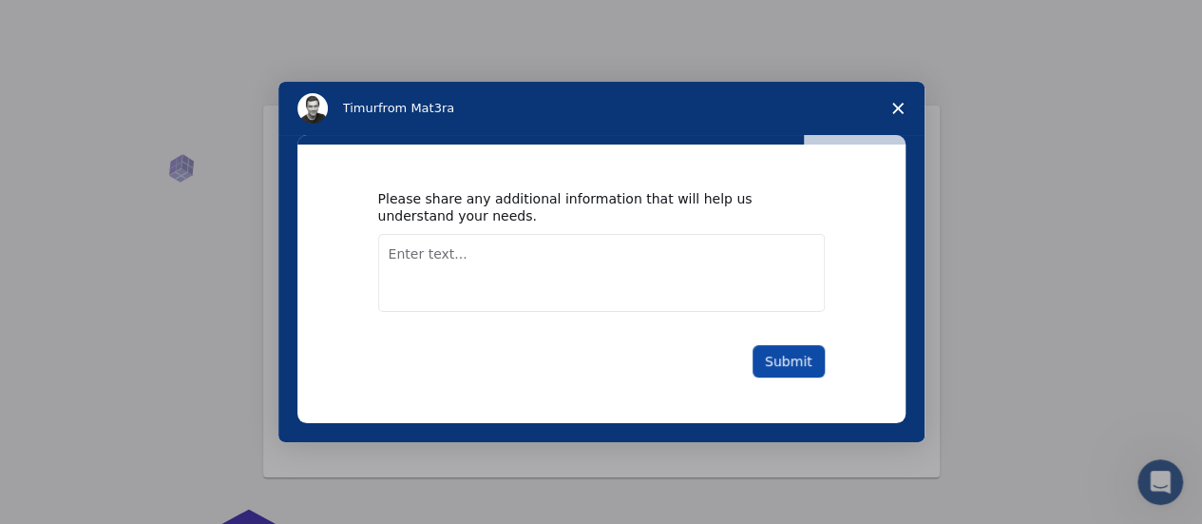
click at [793, 373] on button "Submit" at bounding box center [789, 361] width 72 height 32
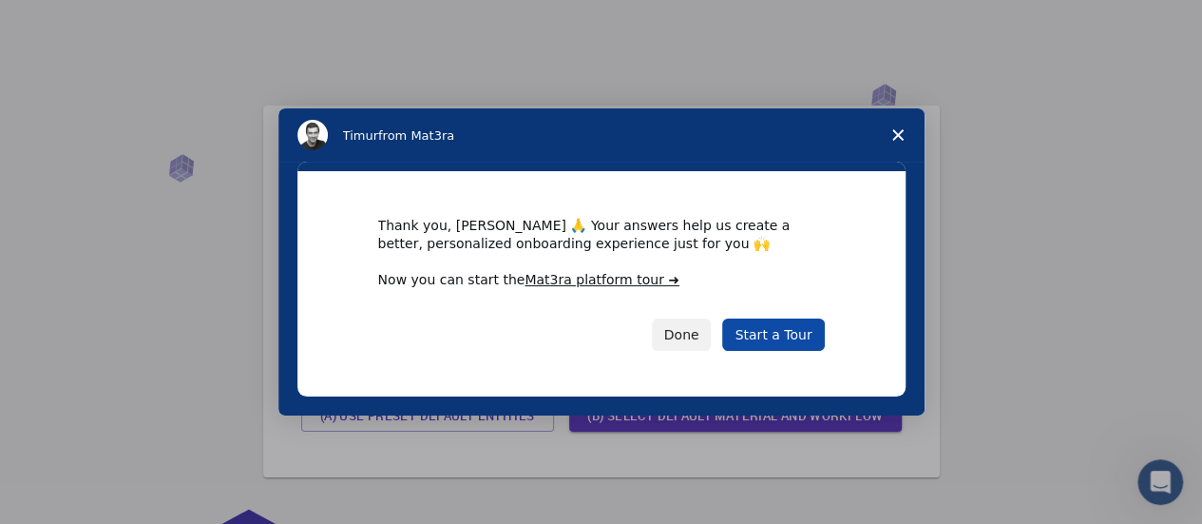
click at [793, 347] on link "Start a Tour" at bounding box center [773, 334] width 102 height 32
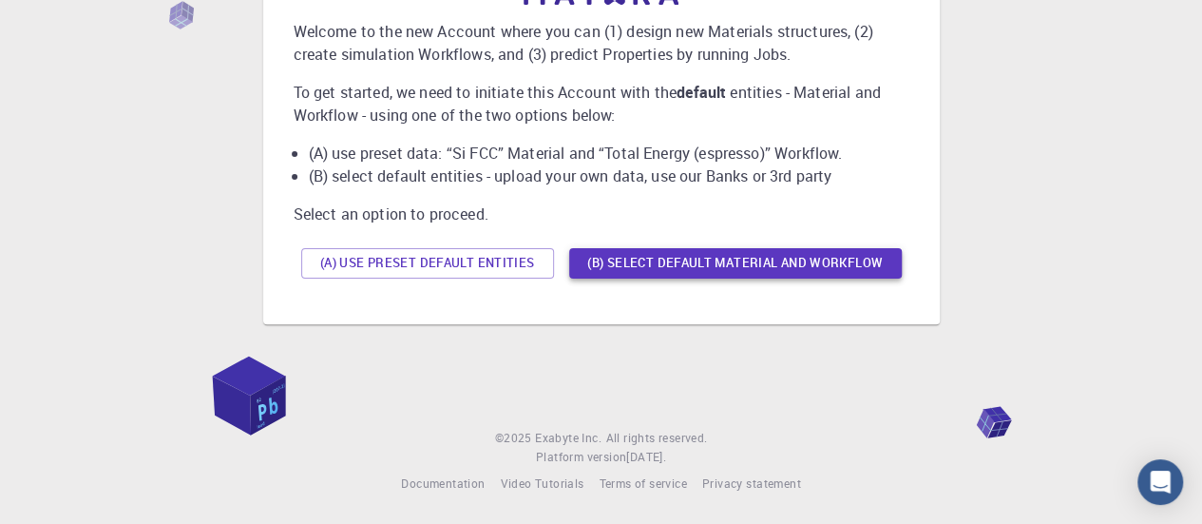
scroll to position [59, 0]
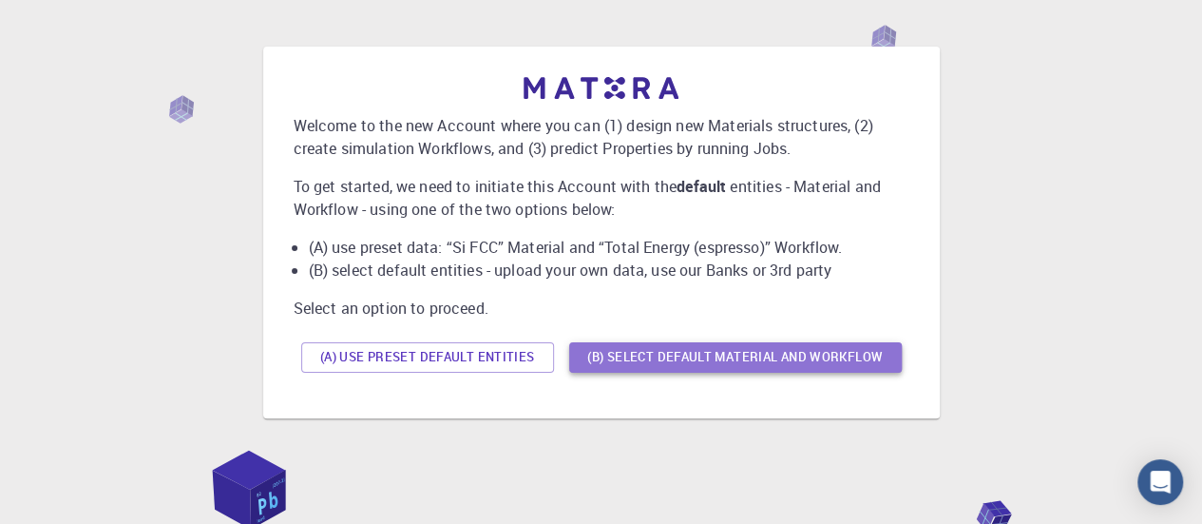
click at [594, 355] on button "(B) Select default material and workflow" at bounding box center [735, 357] width 333 height 30
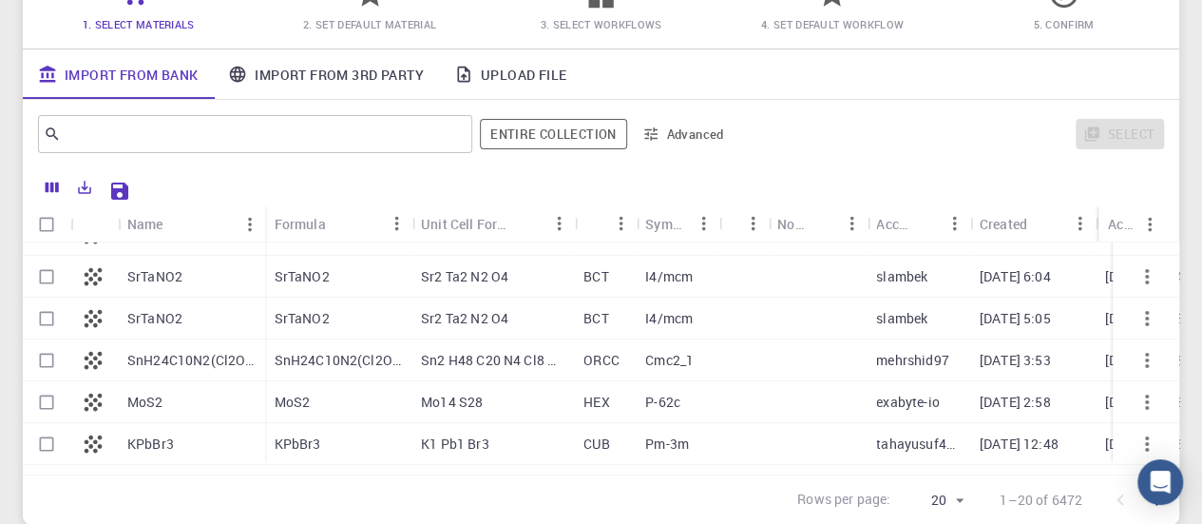
scroll to position [0, 0]
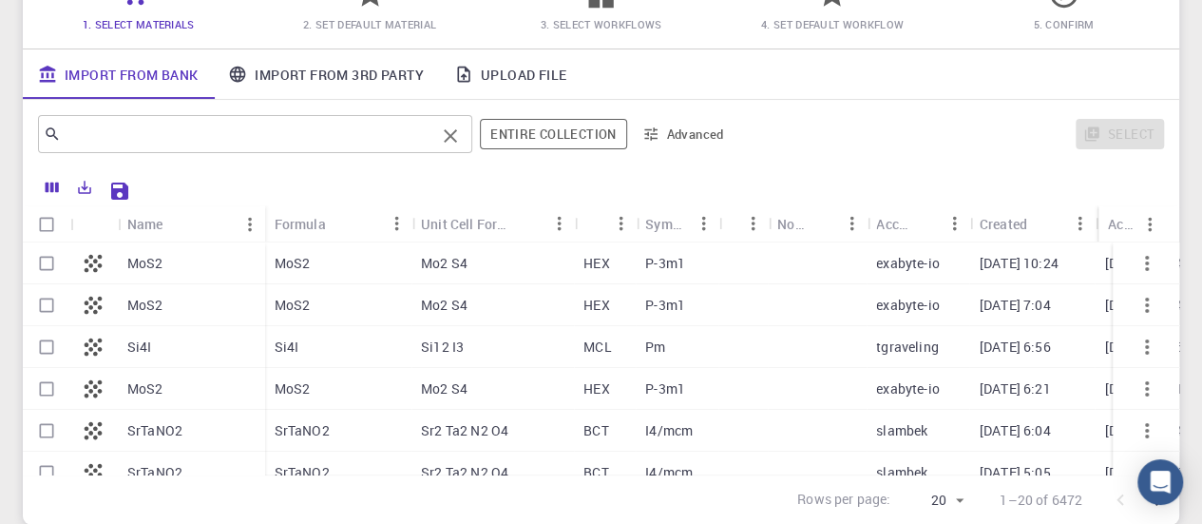
click at [236, 130] on input "text" at bounding box center [248, 134] width 374 height 27
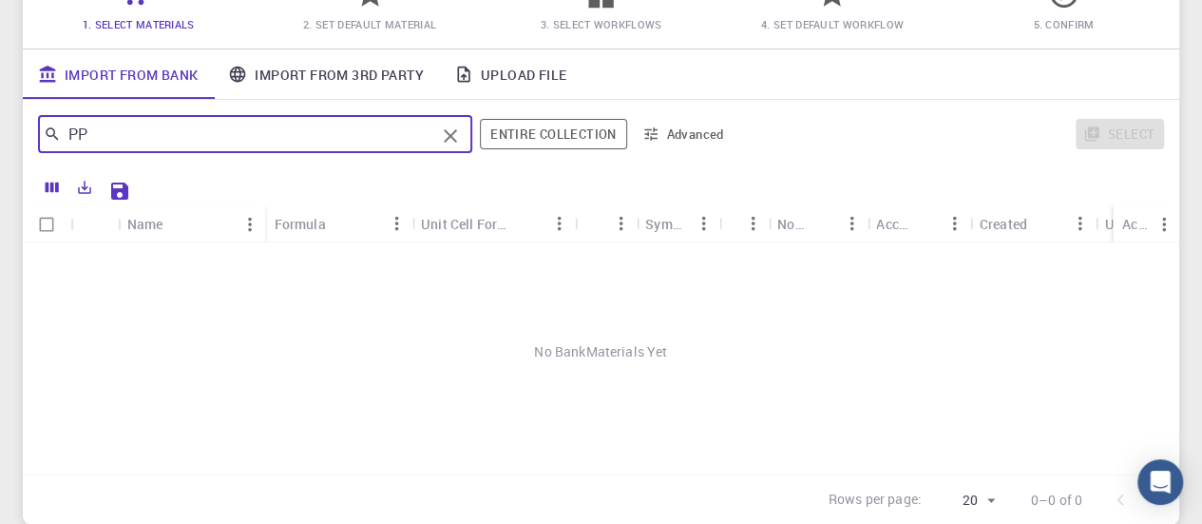
type input "P"
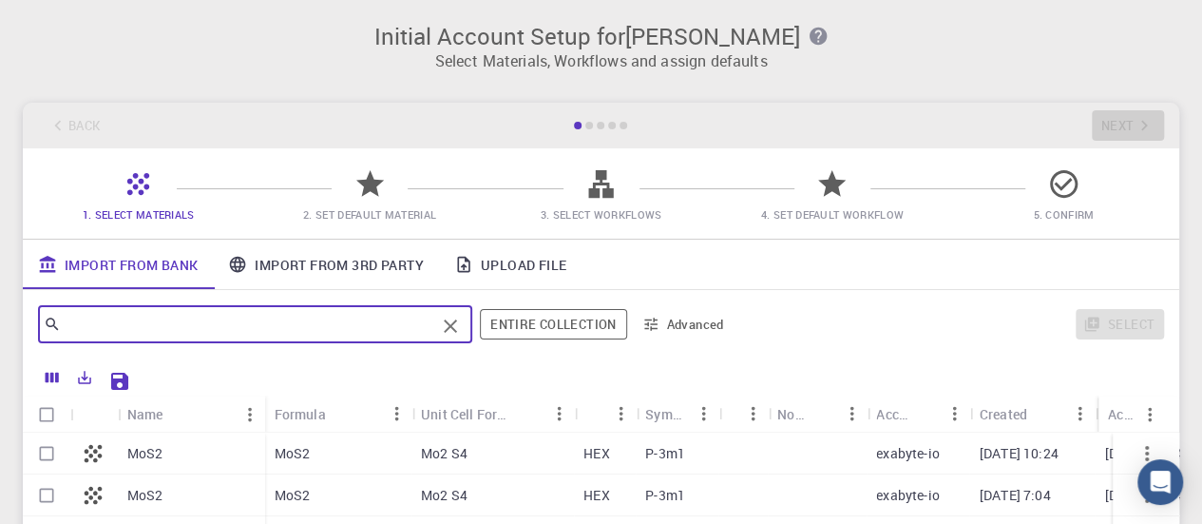
click at [89, 139] on div "Back Next" at bounding box center [601, 126] width 1157 height 46
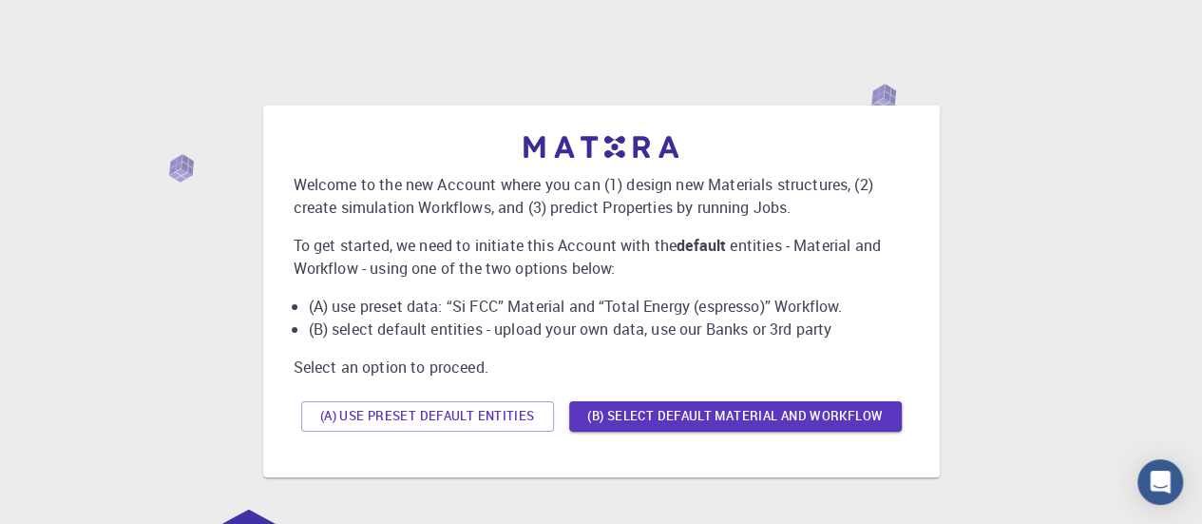
drag, startPoint x: 470, startPoint y: 426, endPoint x: 731, endPoint y: 432, distance: 260.5
click at [731, 432] on div "(A) Use preset default entities (B) Select default material and workflow" at bounding box center [602, 416] width 616 height 46
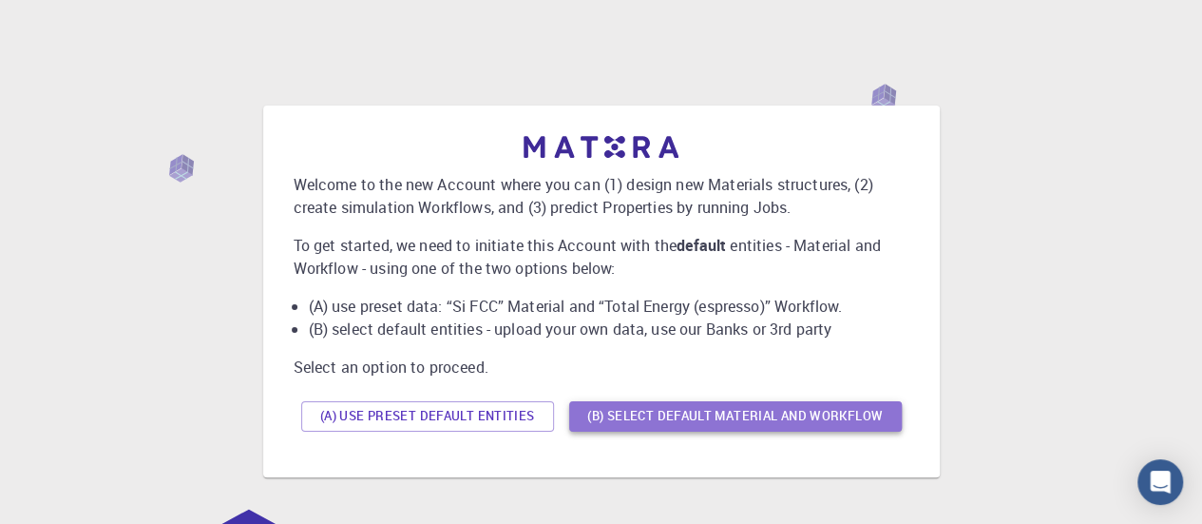
click at [709, 419] on button "(B) Select default material and workflow" at bounding box center [735, 416] width 333 height 30
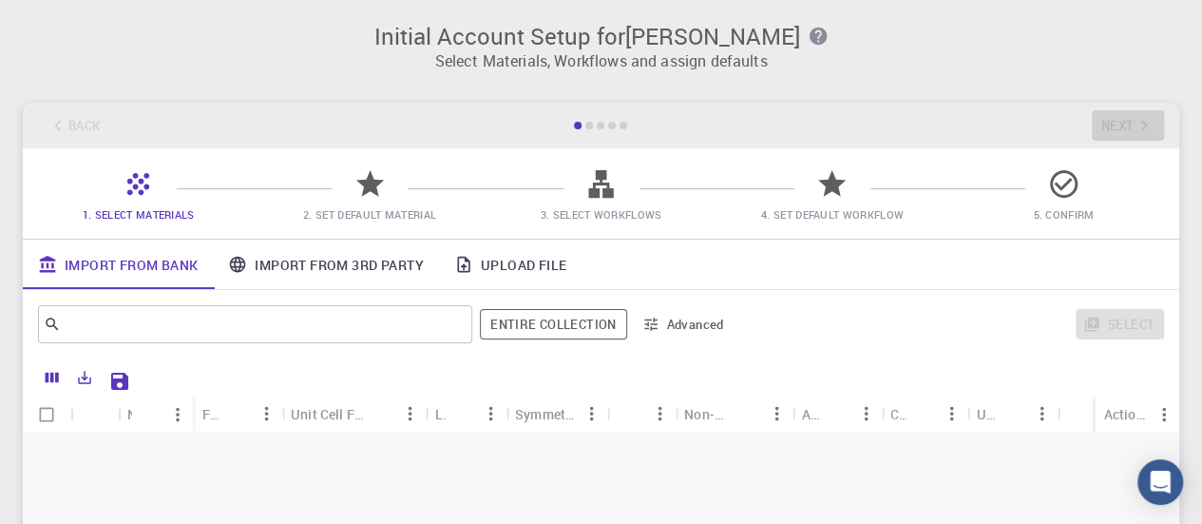
click at [810, 26] on icon "button" at bounding box center [818, 36] width 21 height 21
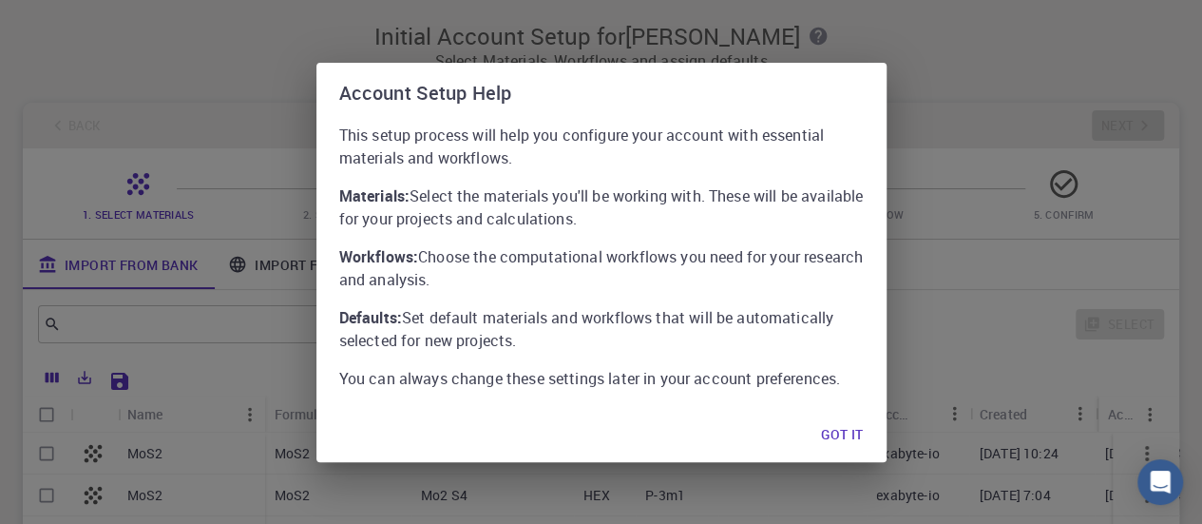
scroll to position [190, 0]
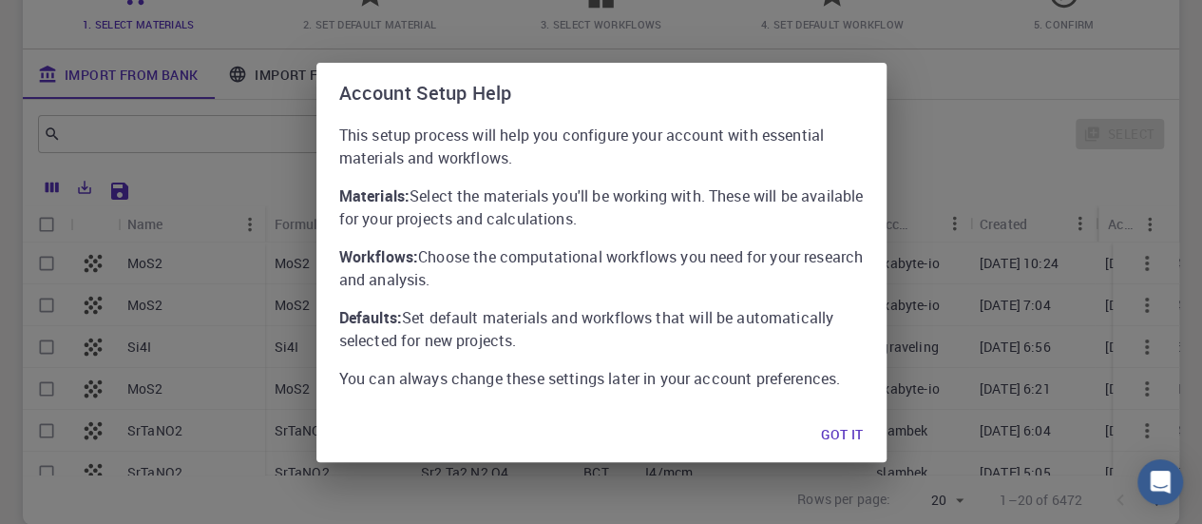
drag, startPoint x: 831, startPoint y: 451, endPoint x: 799, endPoint y: 430, distance: 37.7
click at [831, 450] on button "Got it" at bounding box center [842, 435] width 72 height 38
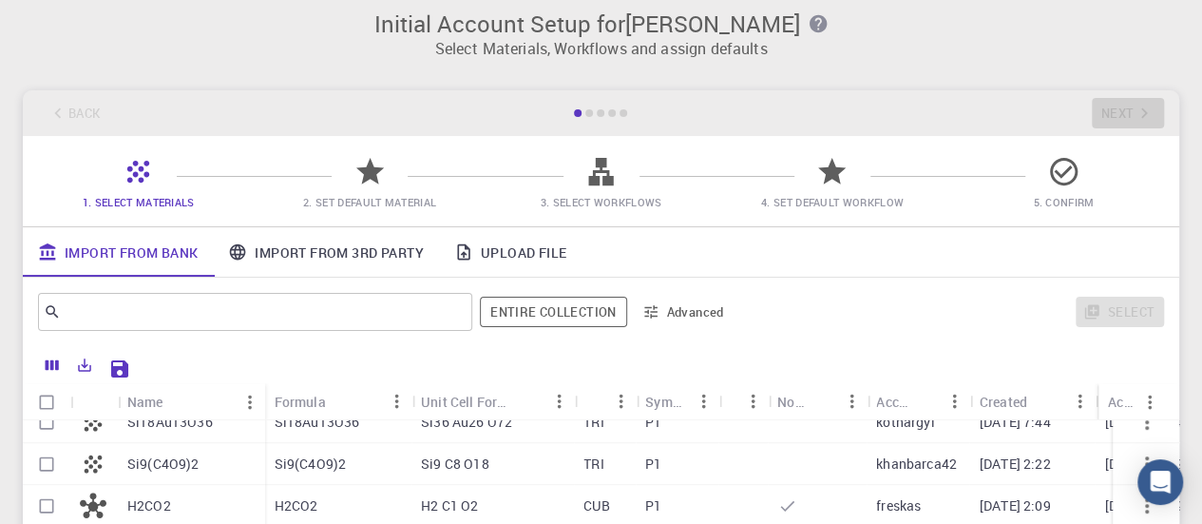
scroll to position [0, 0]
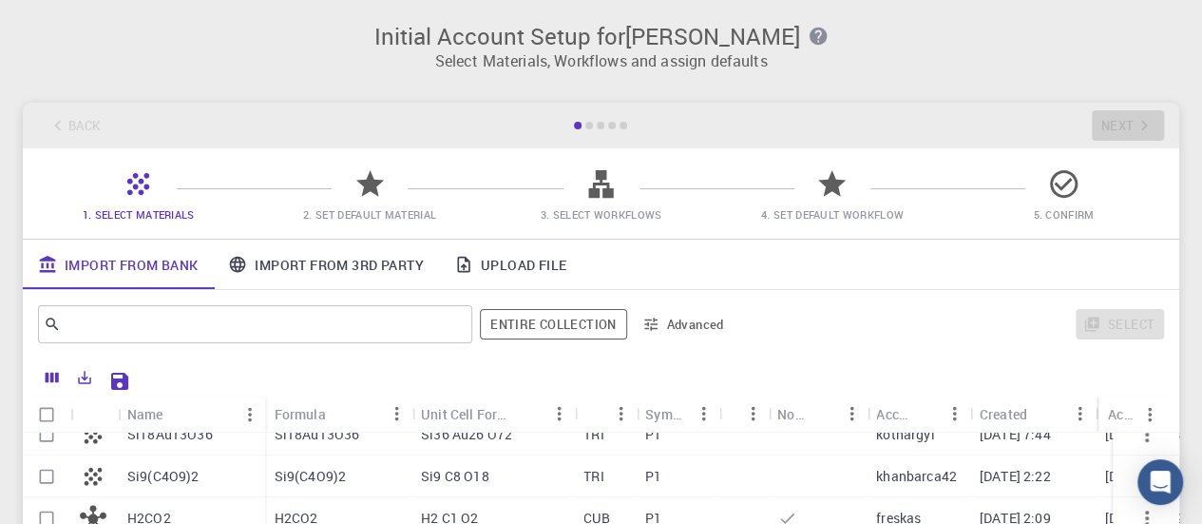
click at [381, 263] on link "Import From 3rd Party" at bounding box center [325, 263] width 225 height 49
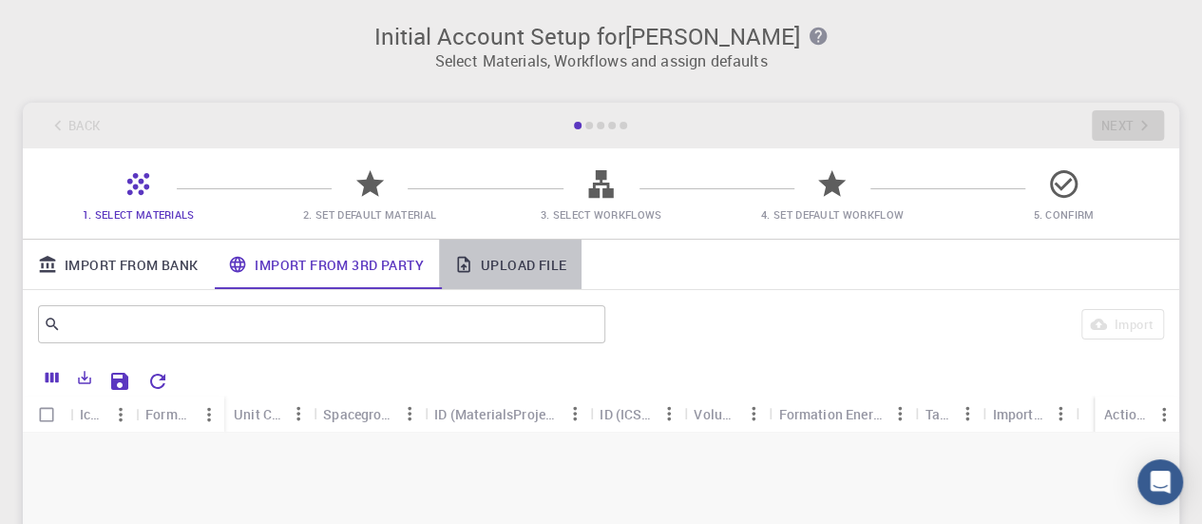
click at [502, 271] on link "Upload File" at bounding box center [510, 263] width 143 height 49
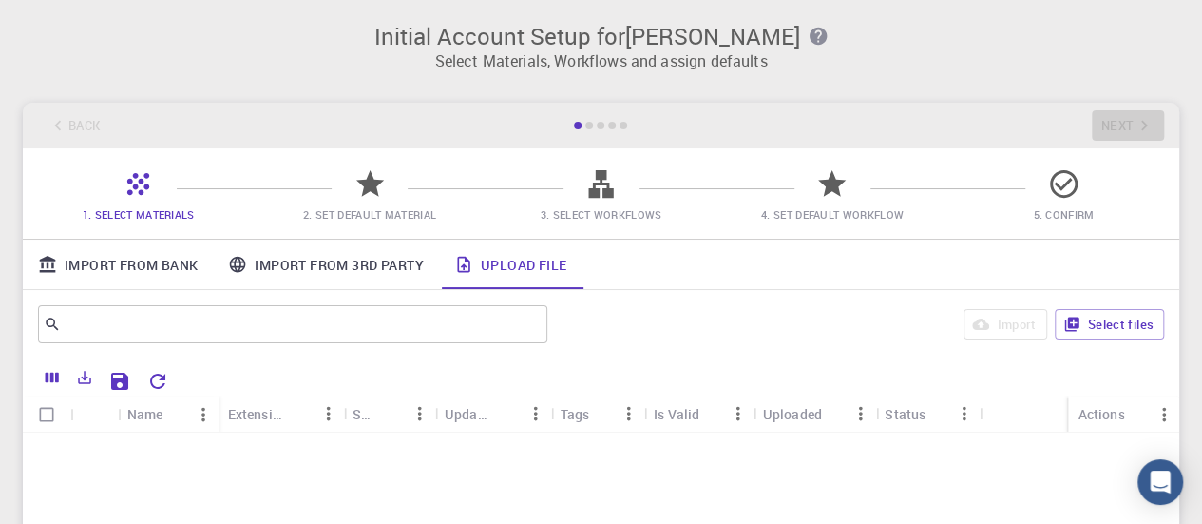
click at [985, 195] on span "5. Confirm" at bounding box center [1064, 201] width 216 height 45
click at [417, 193] on span "2. Set Default Material" at bounding box center [369, 201] width 216 height 45
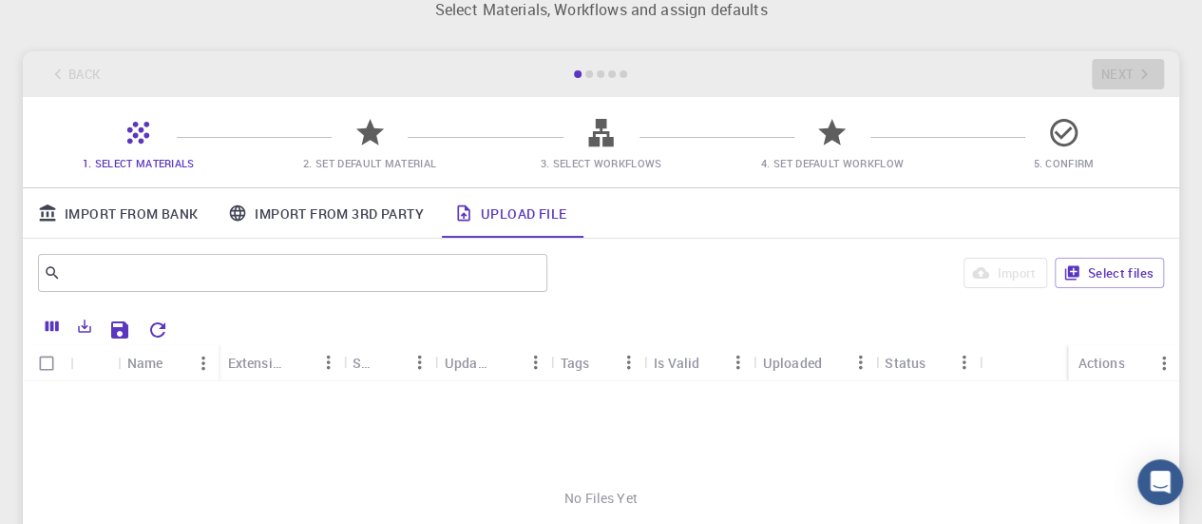
scroll to position [95, 0]
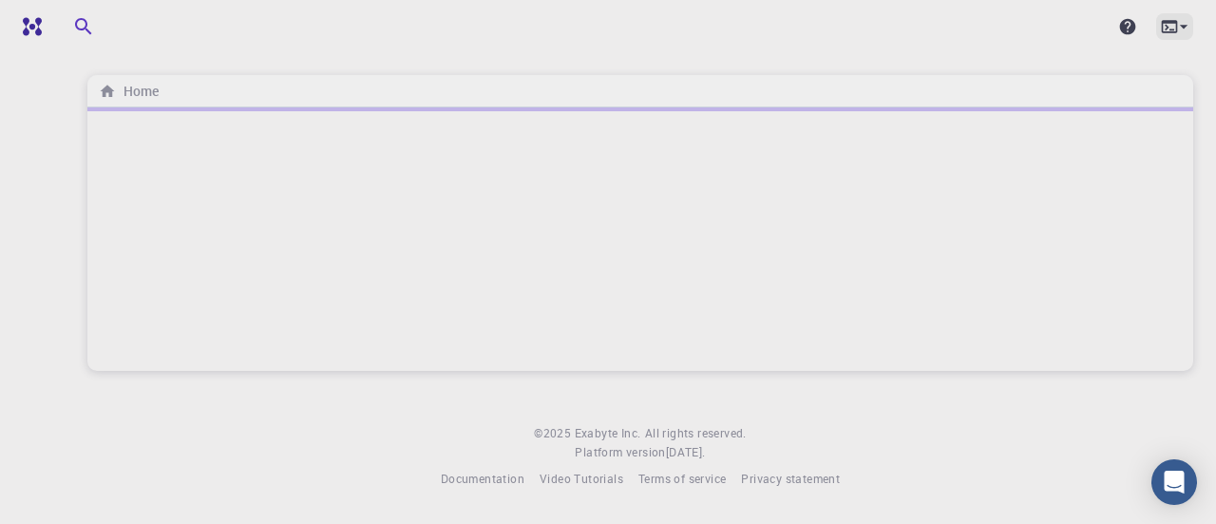
click at [1181, 24] on icon at bounding box center [1184, 26] width 19 height 19
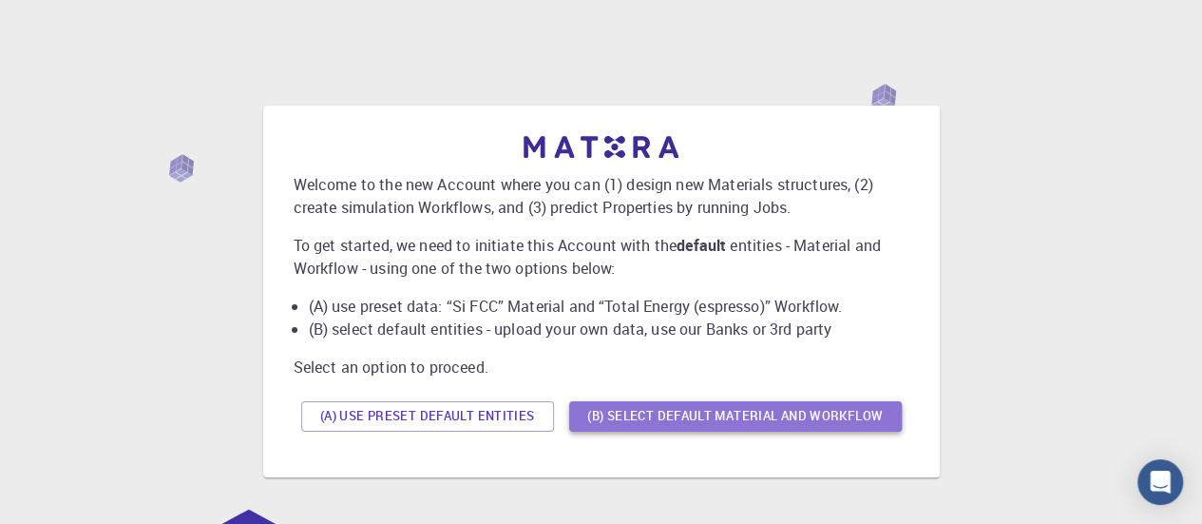
click at [631, 411] on button "(B) Select default material and workflow" at bounding box center [735, 416] width 333 height 30
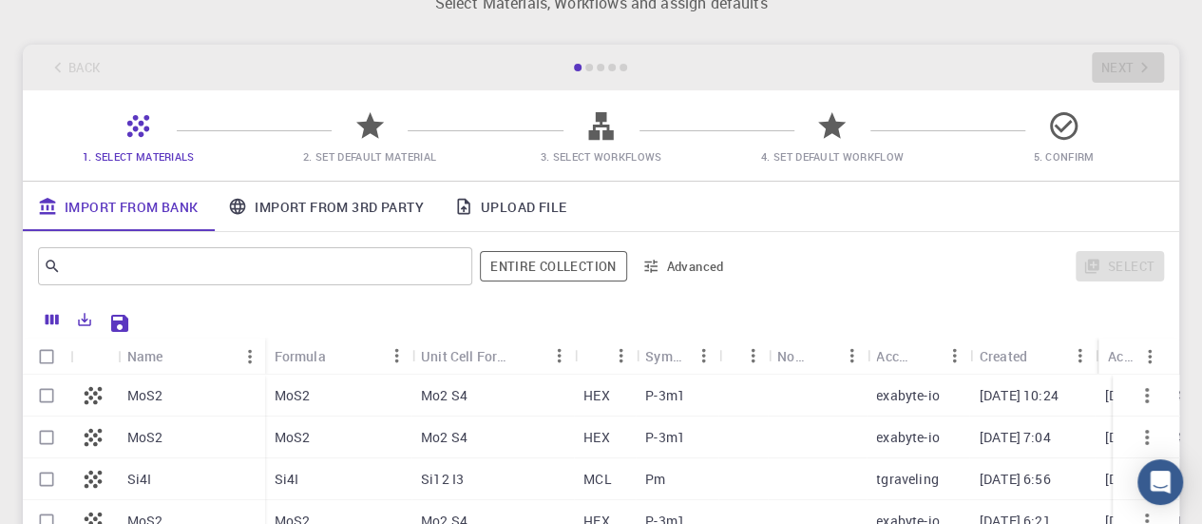
scroll to position [56, 0]
click at [373, 257] on input "text" at bounding box center [248, 268] width 374 height 27
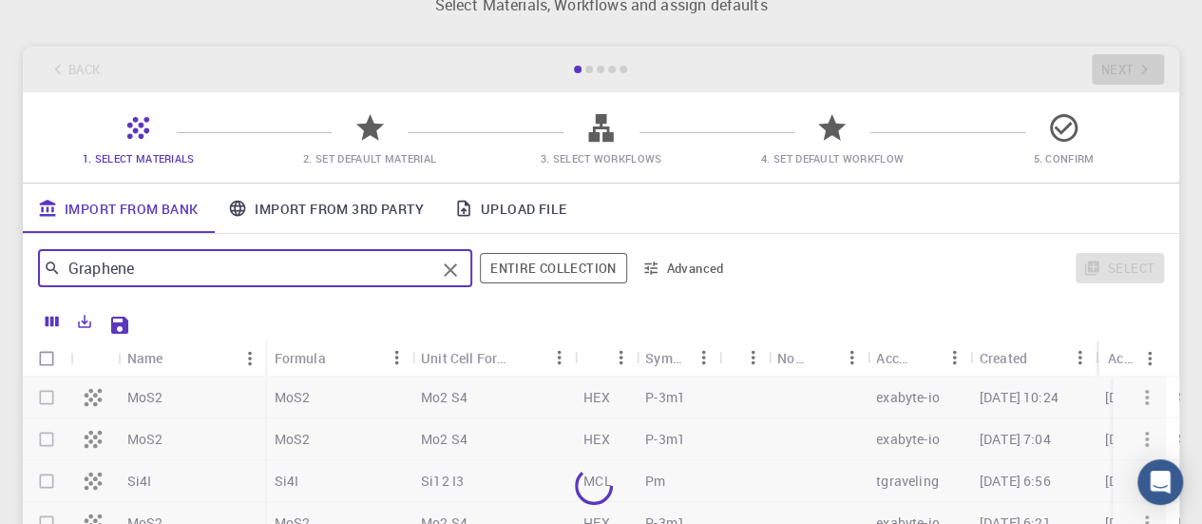
type input "Graphene"
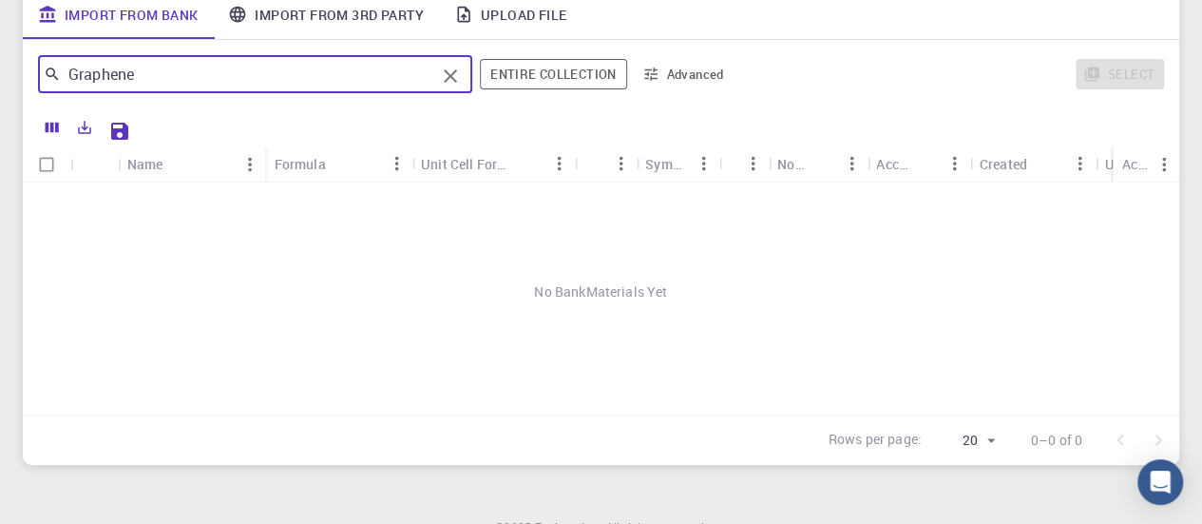
scroll to position [151, 0]
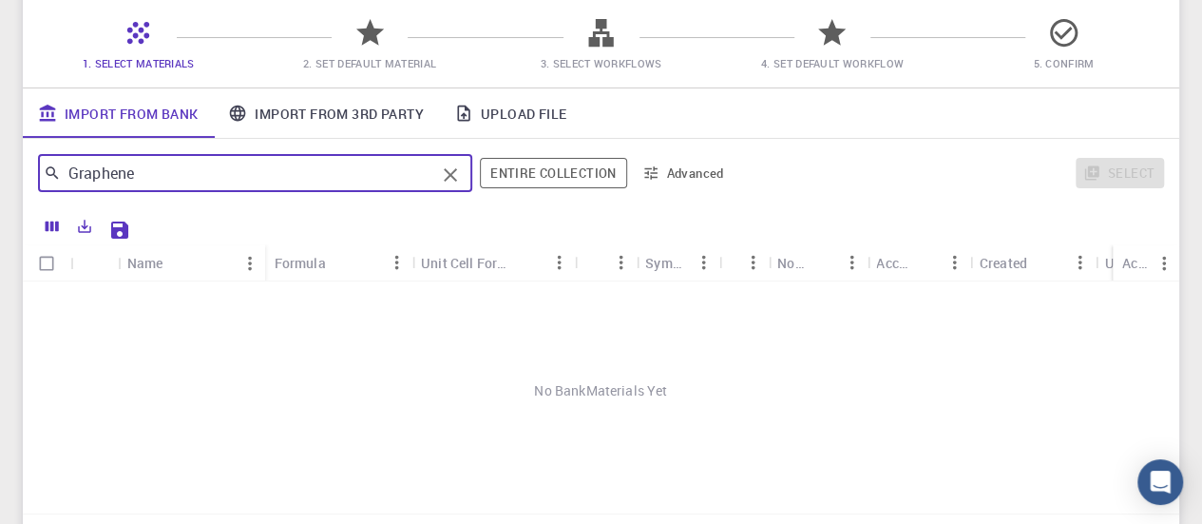
click at [418, 105] on link "Import From 3rd Party" at bounding box center [325, 112] width 225 height 49
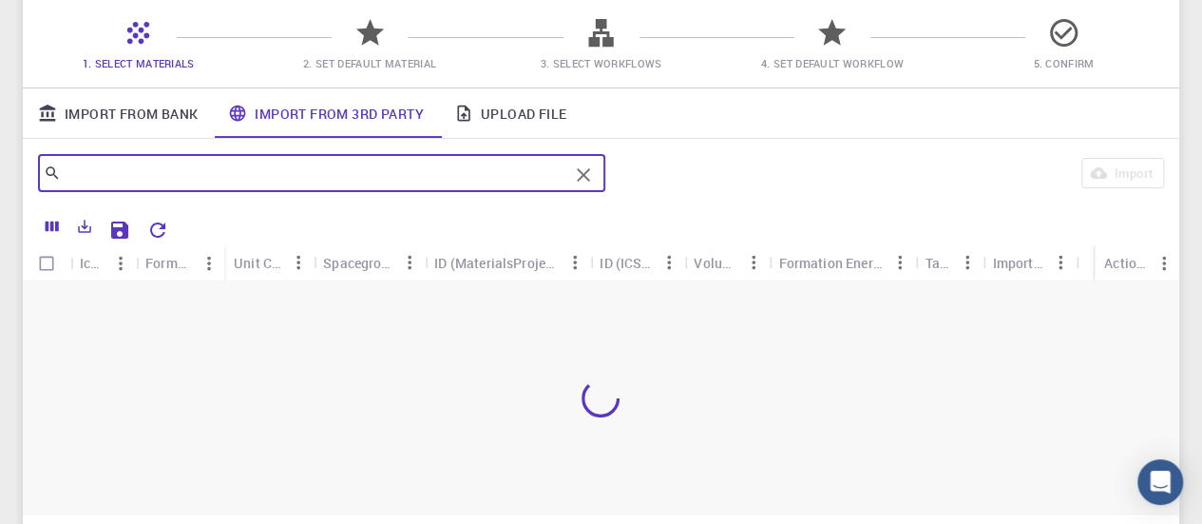
click at [245, 169] on input "text" at bounding box center [314, 173] width 507 height 27
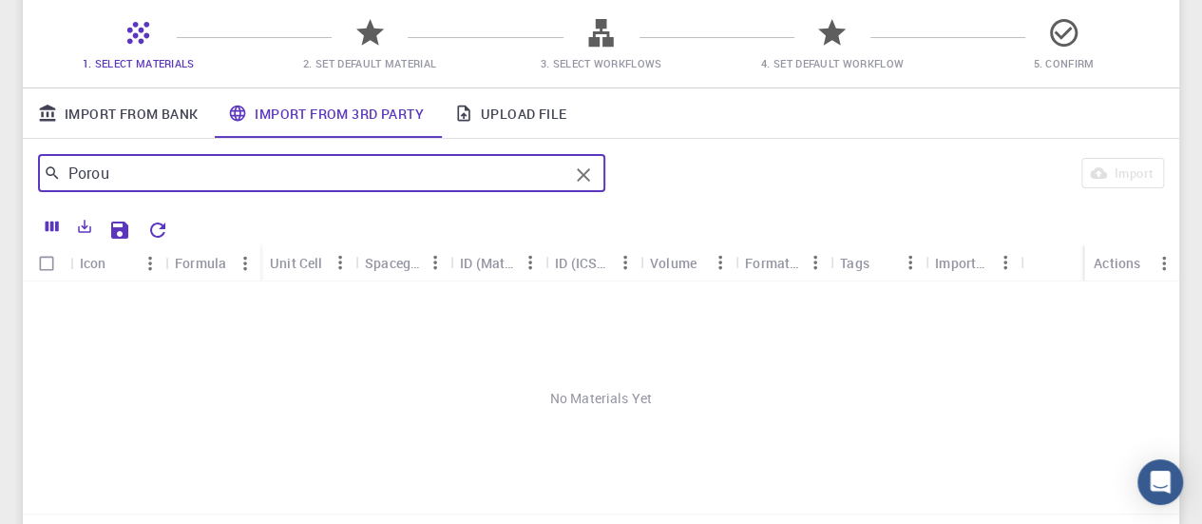
type input "Porou"
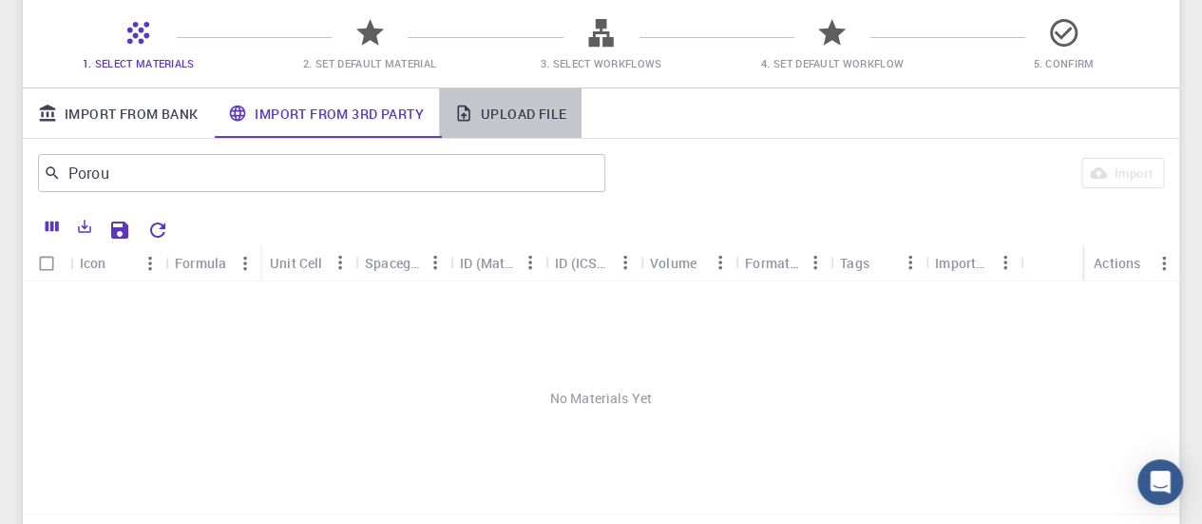
click at [559, 111] on link "Upload File" at bounding box center [510, 112] width 143 height 49
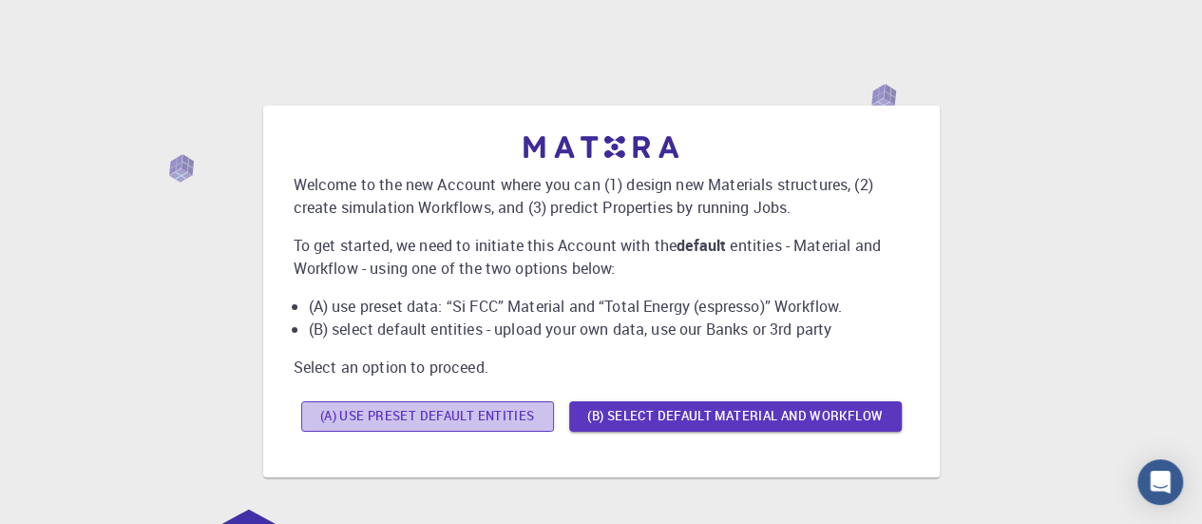
click at [441, 423] on button "(A) Use preset default entities" at bounding box center [427, 416] width 253 height 30
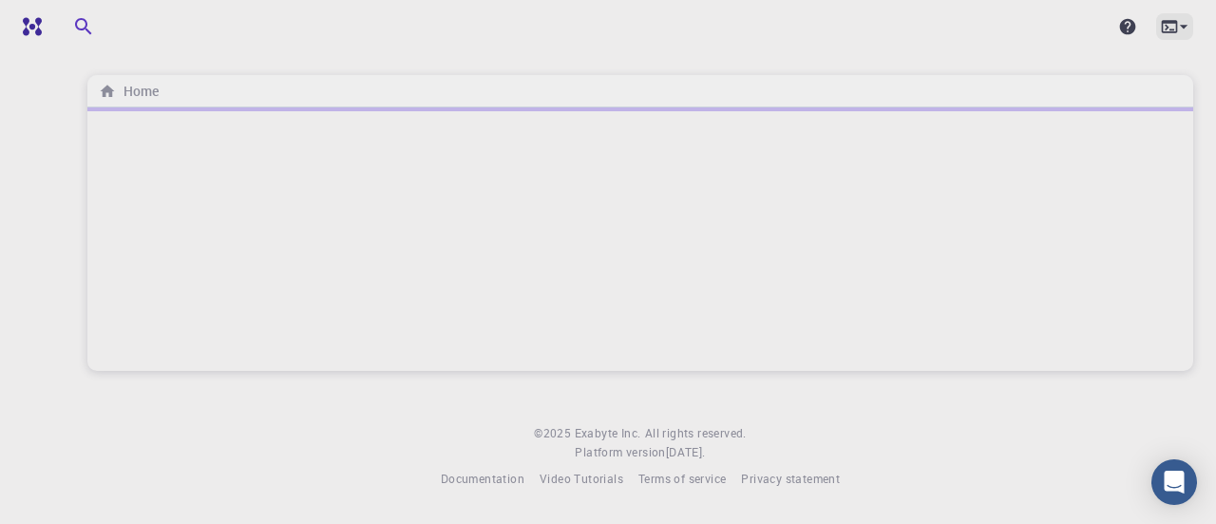
click at [1184, 21] on icon at bounding box center [1184, 26] width 19 height 19
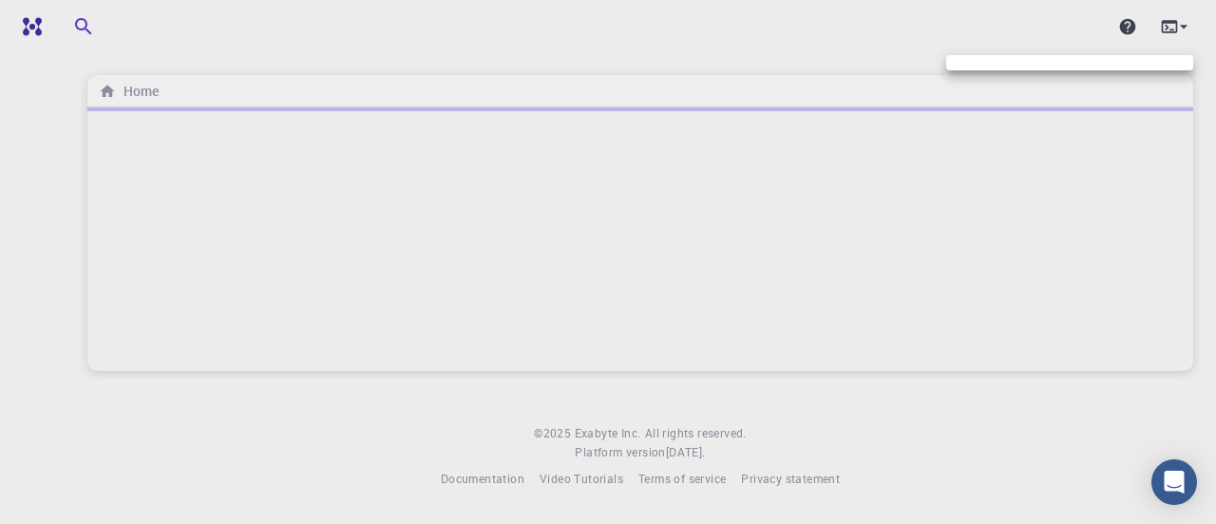
click at [29, 31] on div at bounding box center [608, 262] width 1216 height 524
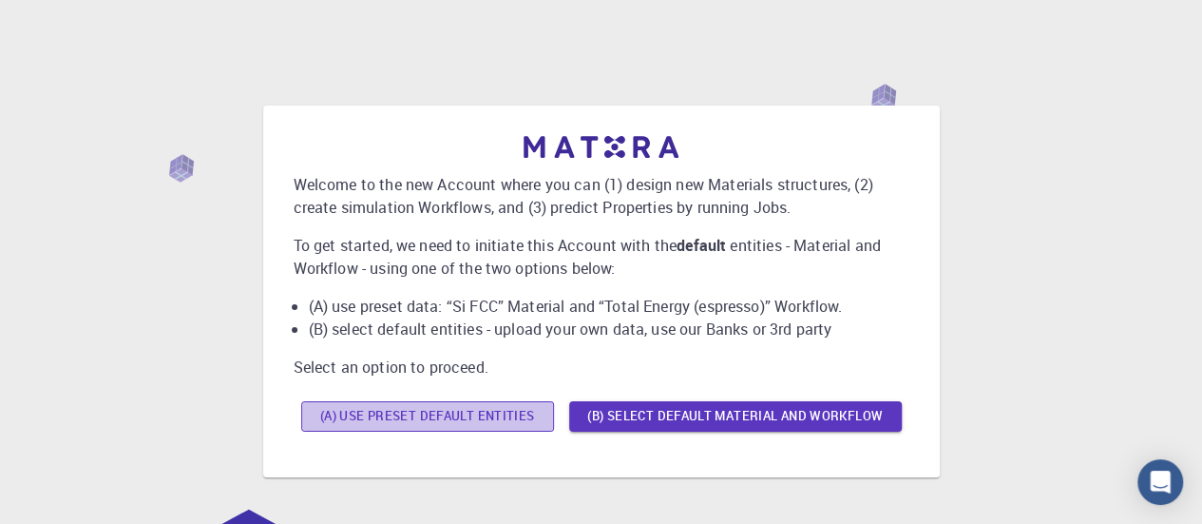
click at [443, 415] on button "(A) Use preset default entities" at bounding box center [427, 416] width 253 height 30
